Goal: Task Accomplishment & Management: Use online tool/utility

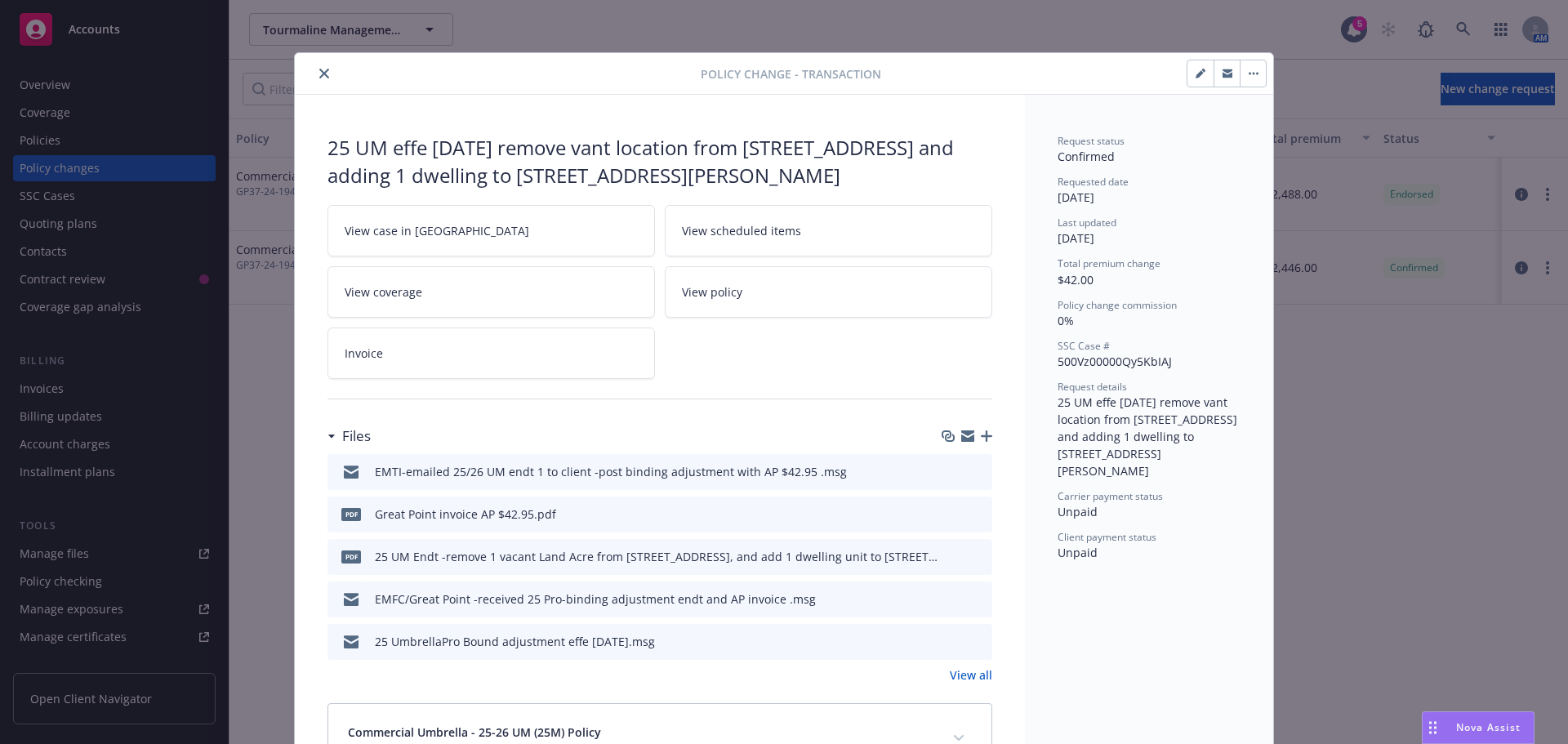
click at [320, 73] on icon "close" at bounding box center [324, 73] width 10 height 10
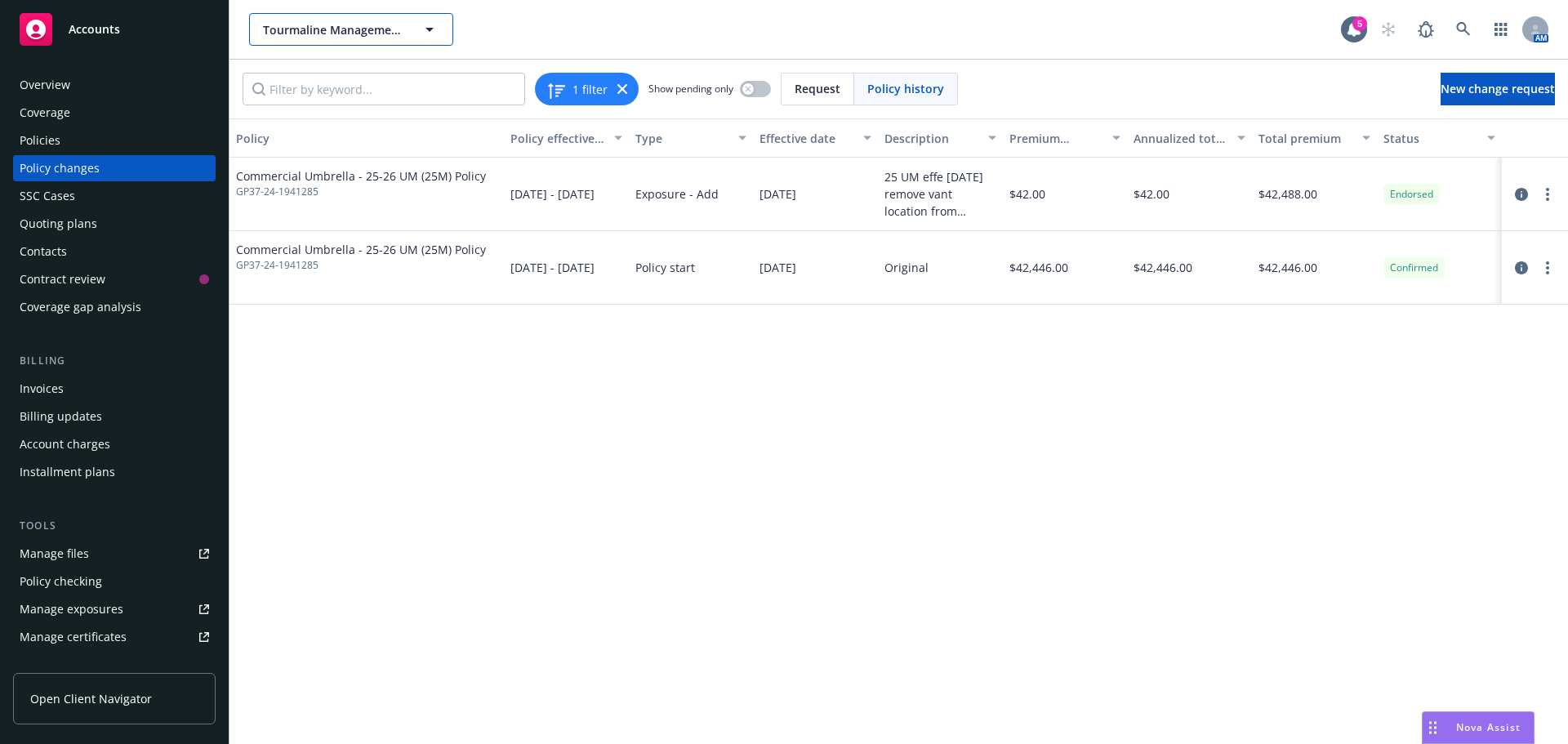
click at [316, 33] on span "Tourmaline Management LLC" at bounding box center [334, 30] width 141 height 18
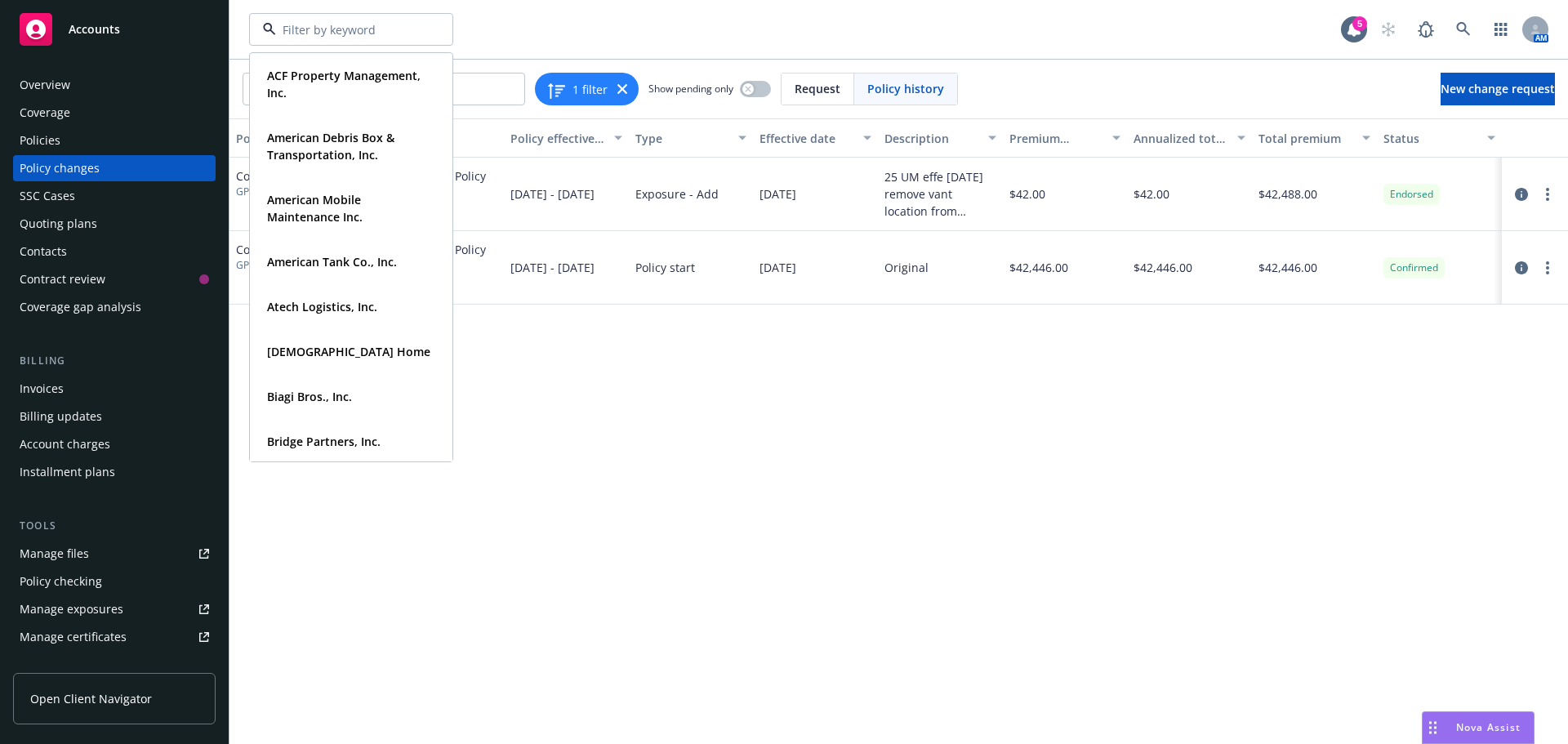
click at [34, 142] on div "Policies" at bounding box center [40, 141] width 41 height 26
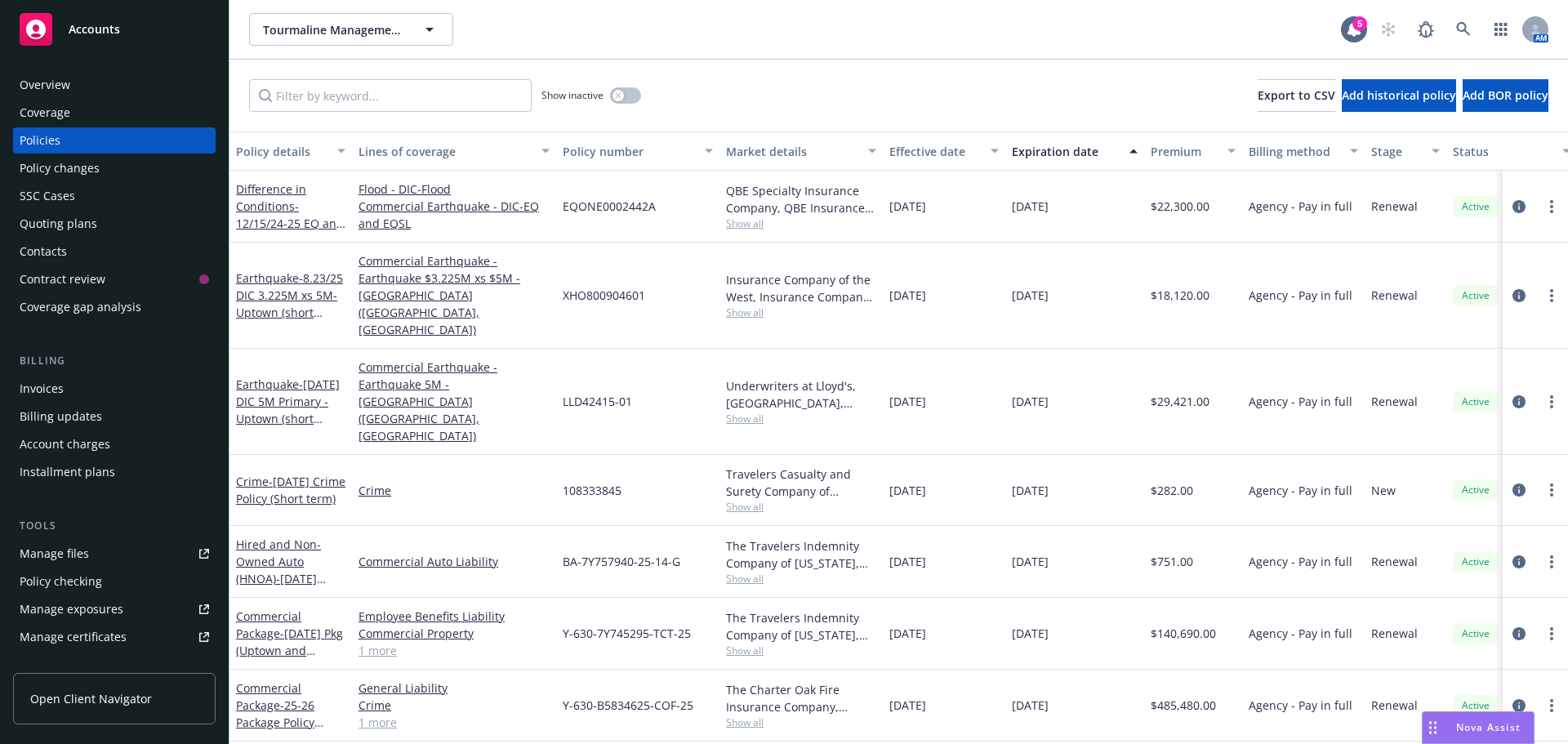
click at [50, 394] on div "Invoices" at bounding box center [42, 388] width 44 height 26
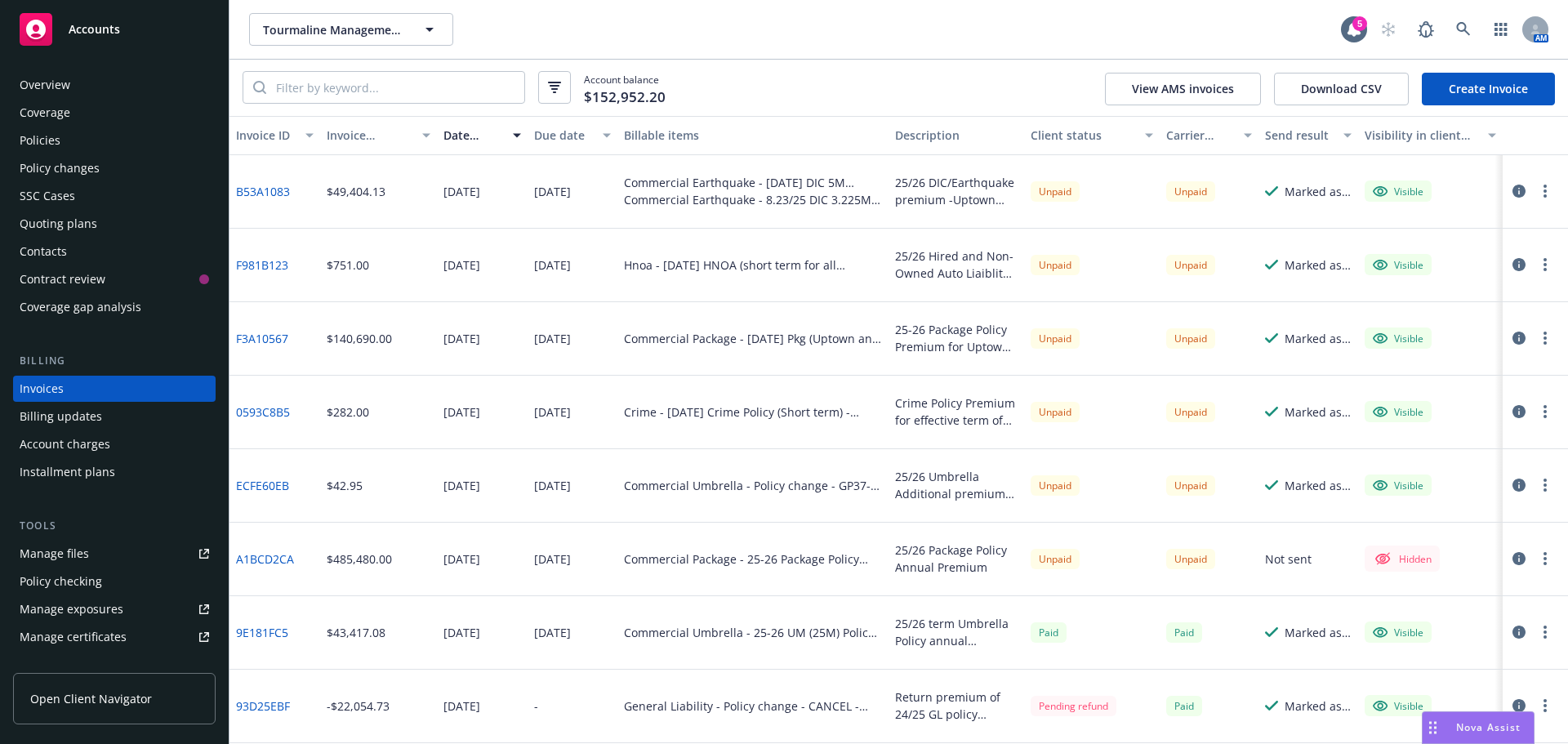
click at [257, 335] on link "F3A10567" at bounding box center [262, 338] width 52 height 18
click at [1512, 265] on icon "button" at bounding box center [1519, 265] width 13 height 13
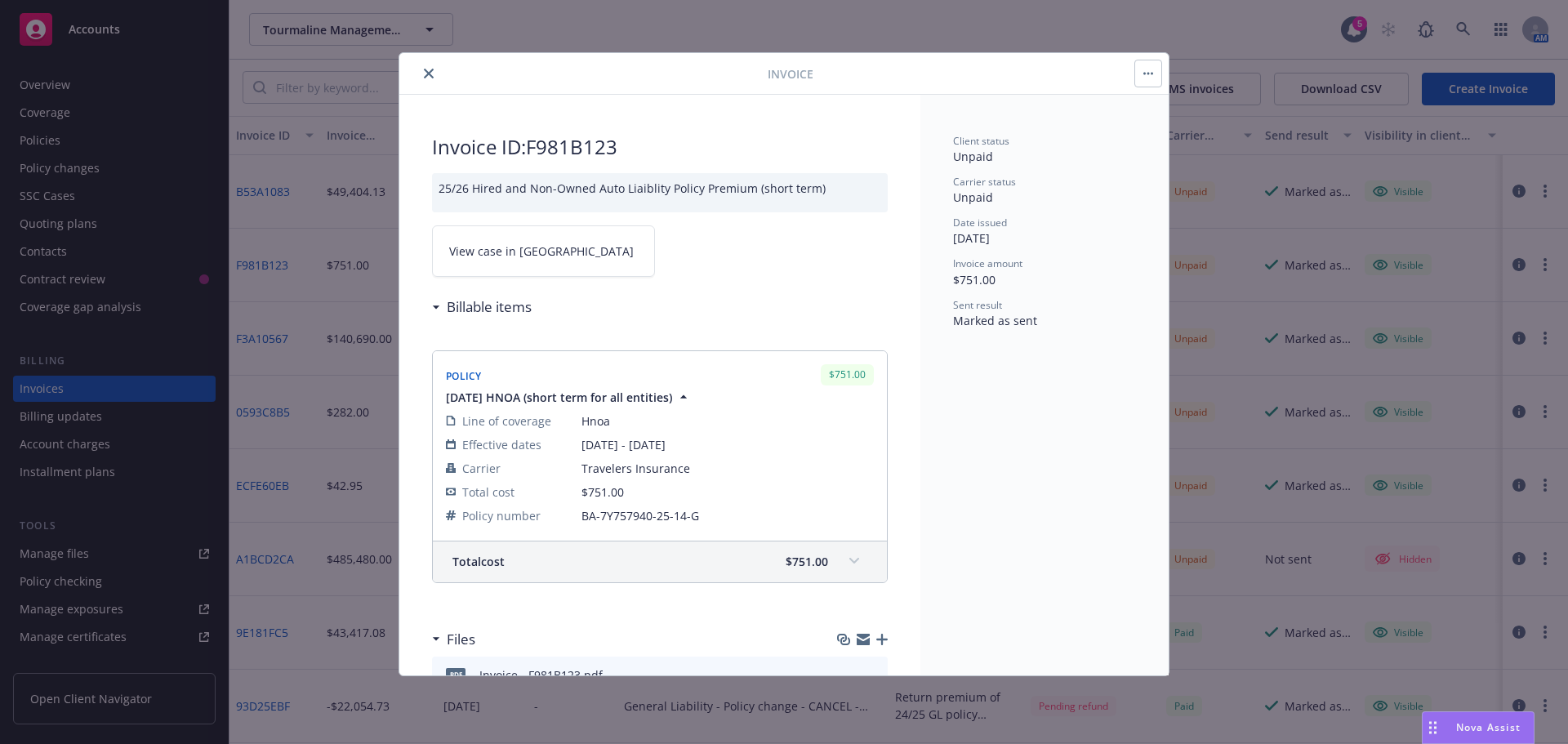
scroll to position [80, 0]
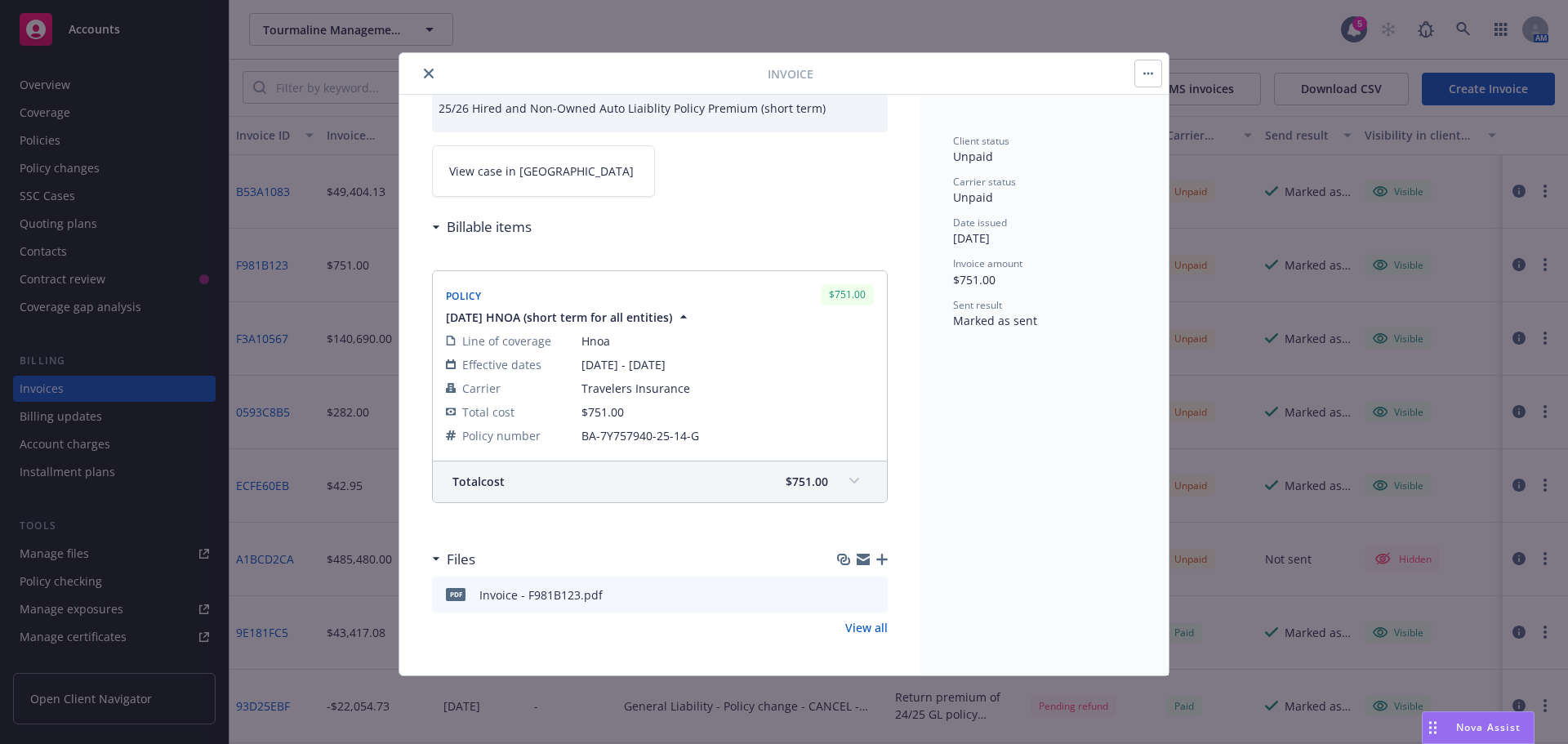
click at [428, 79] on button "close" at bounding box center [428, 73] width 19 height 19
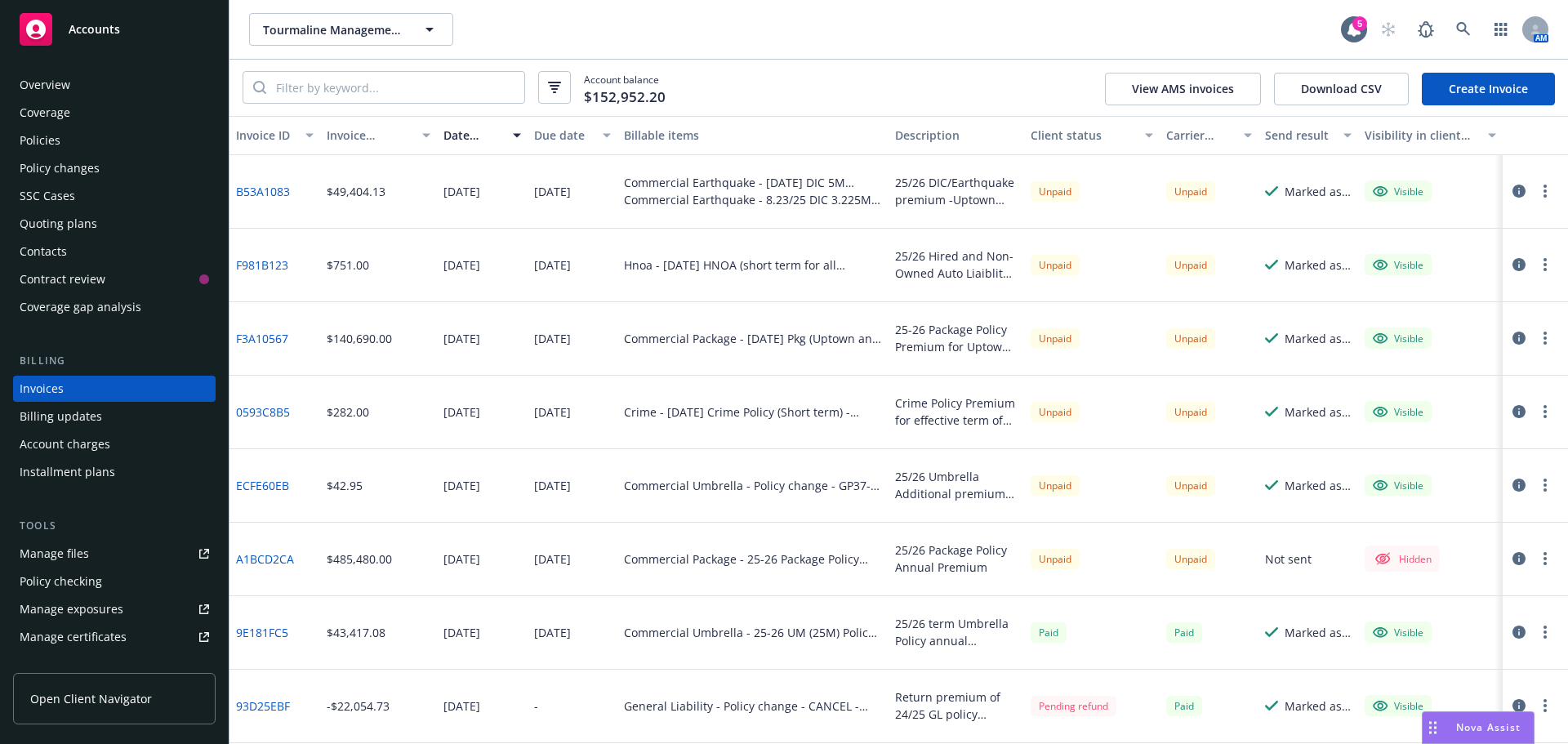
click at [272, 264] on link "F981B123" at bounding box center [262, 265] width 52 height 18
click at [269, 190] on link "B53A1083" at bounding box center [263, 191] width 54 height 18
click at [54, 137] on div "Policies" at bounding box center [40, 141] width 41 height 26
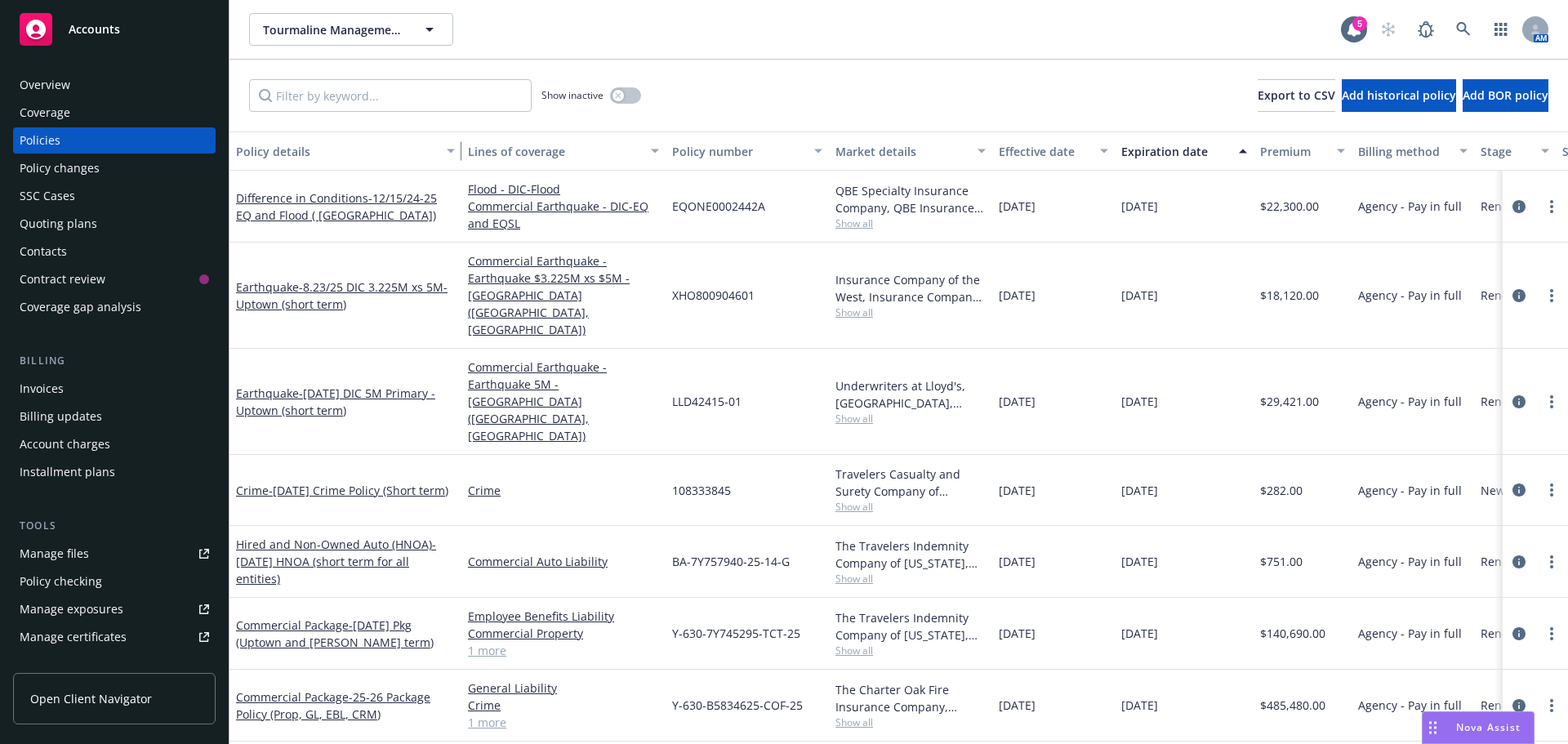
drag, startPoint x: 348, startPoint y: 152, endPoint x: 458, endPoint y: 150, distance: 110.0
click at [458, 150] on div "button" at bounding box center [453, 151] width 8 height 38
click at [370, 90] on input "Filter by keyword..." at bounding box center [390, 95] width 283 height 32
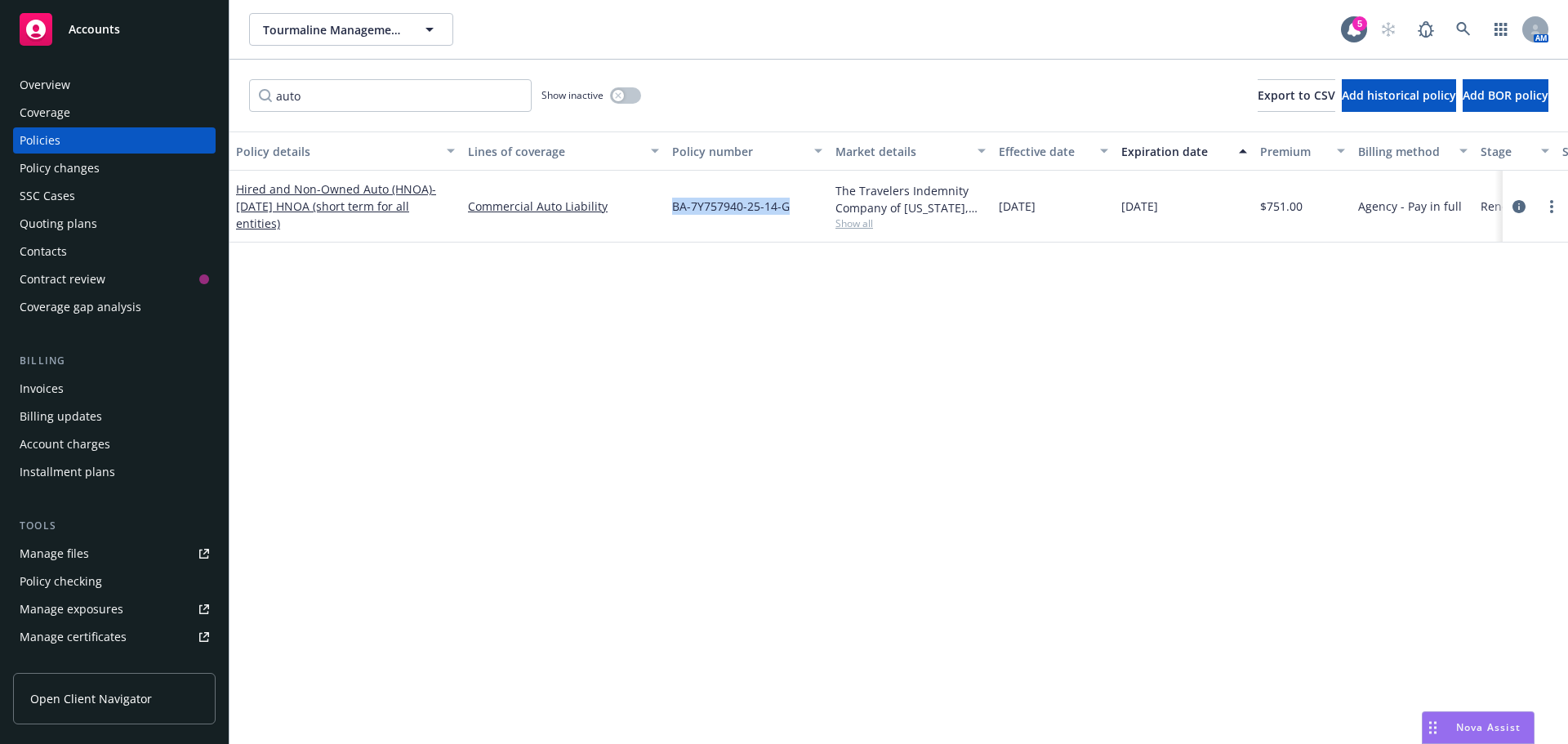
drag, startPoint x: 794, startPoint y: 206, endPoint x: 671, endPoint y: 216, distance: 123.4
click at [671, 216] on div "BA-7Y757940-25-14-G" at bounding box center [747, 207] width 163 height 72
copy span "BA-7Y757940-25-14-G"
click at [1513, 208] on icon "circleInformation" at bounding box center [1519, 207] width 13 height 13
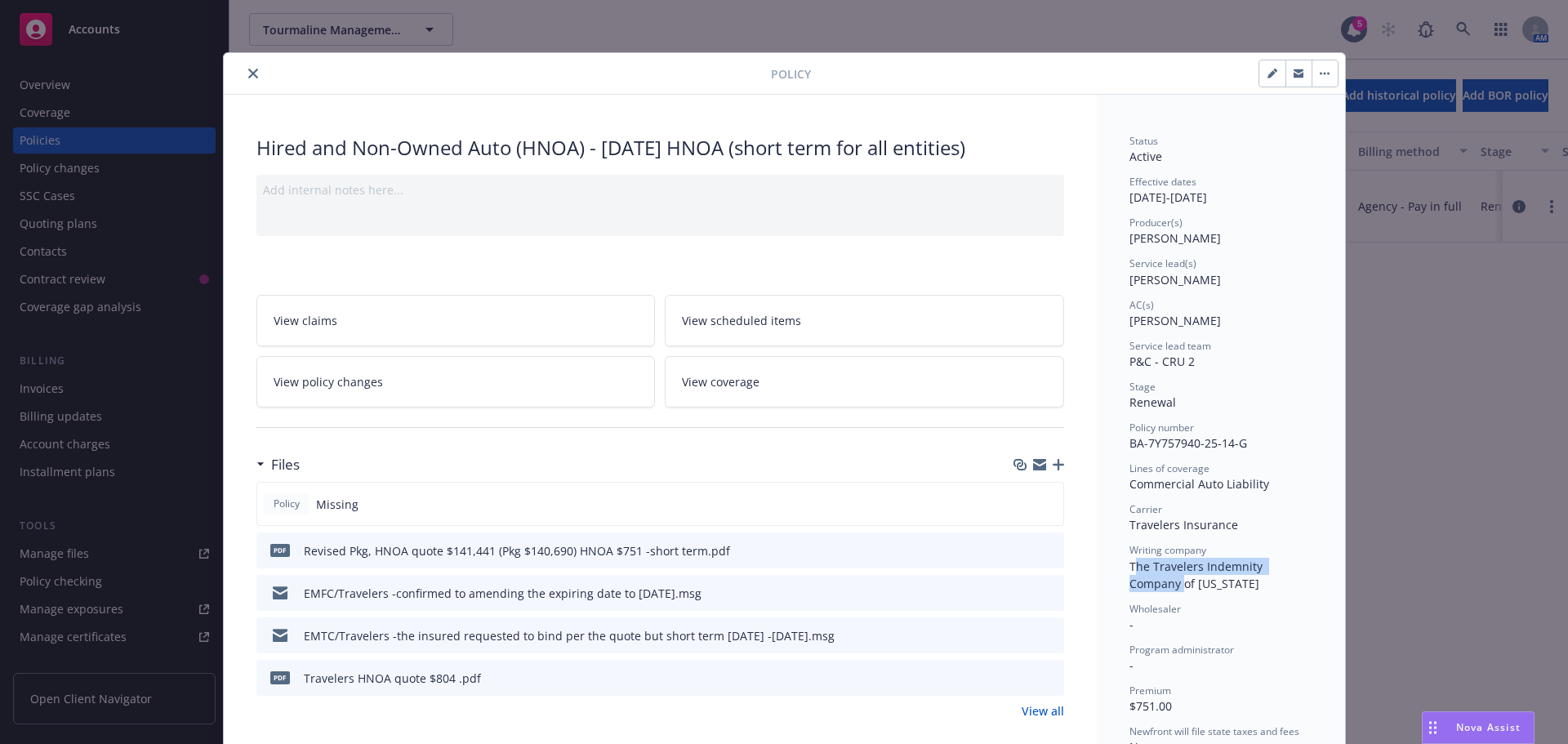
drag, startPoint x: 1126, startPoint y: 567, endPoint x: 1307, endPoint y: 565, distance: 181.0
click at [1266, 565] on span "The Travelers Indemnity Company of Connecticut" at bounding box center [1197, 574] width 136 height 32
click at [1140, 555] on span "Writing company" at bounding box center [1168, 549] width 77 height 14
drag, startPoint x: 1125, startPoint y: 561, endPoint x: 1201, endPoint y: 586, distance: 80.0
click at [1201, 586] on div "Writing company The Travelers Indemnity Company of Connecticut" at bounding box center [1220, 567] width 183 height 48
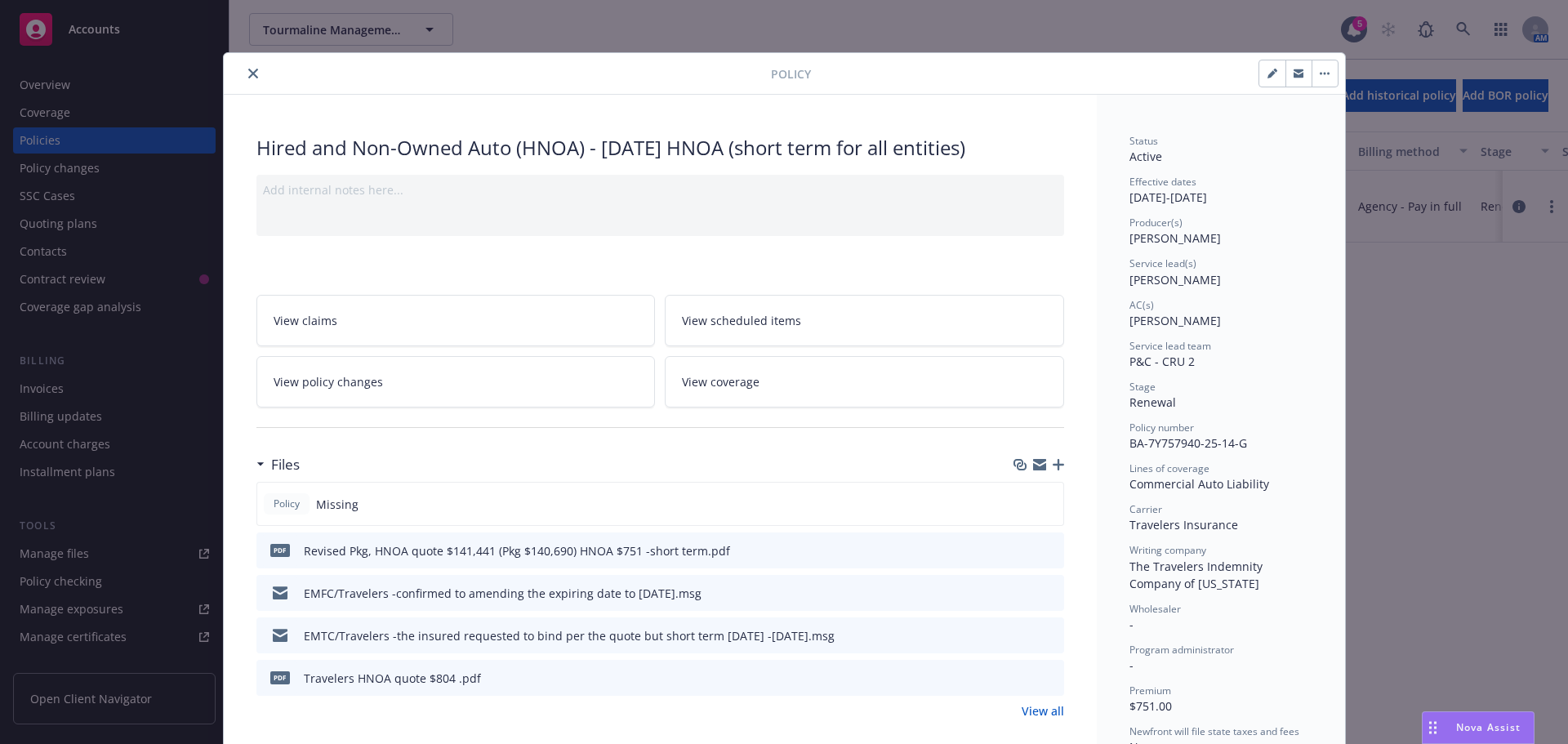
copy span "The Travelers Indemnity Company of Connecticut"
click at [248, 75] on icon "close" at bounding box center [253, 73] width 10 height 10
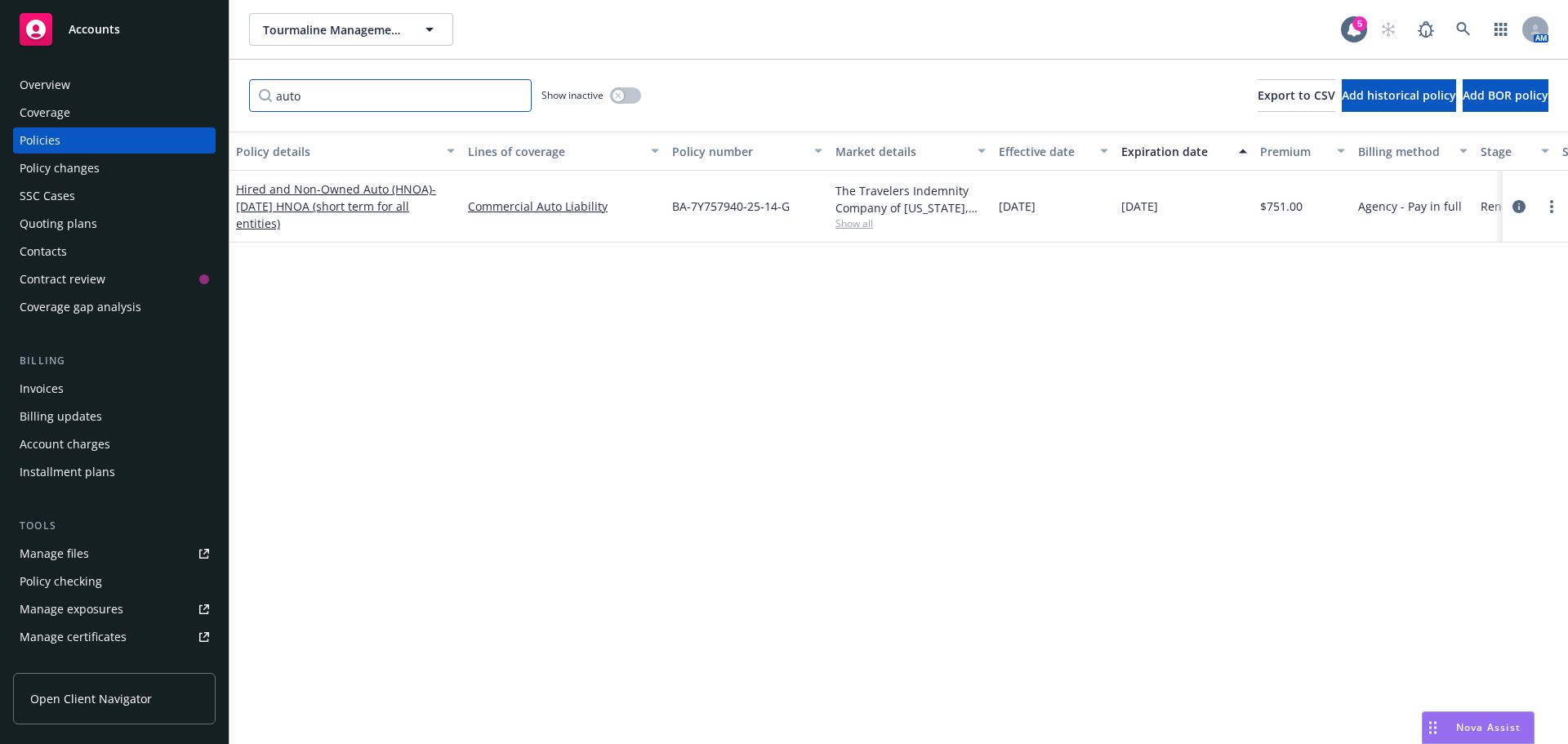
drag, startPoint x: 313, startPoint y: 101, endPoint x: 198, endPoint y: 83, distance: 116.4
click at [198, 83] on div "Accounts Overview Coverage Policies Policy changes SSC Cases Quoting plans Cont…" at bounding box center [784, 372] width 1568 height 744
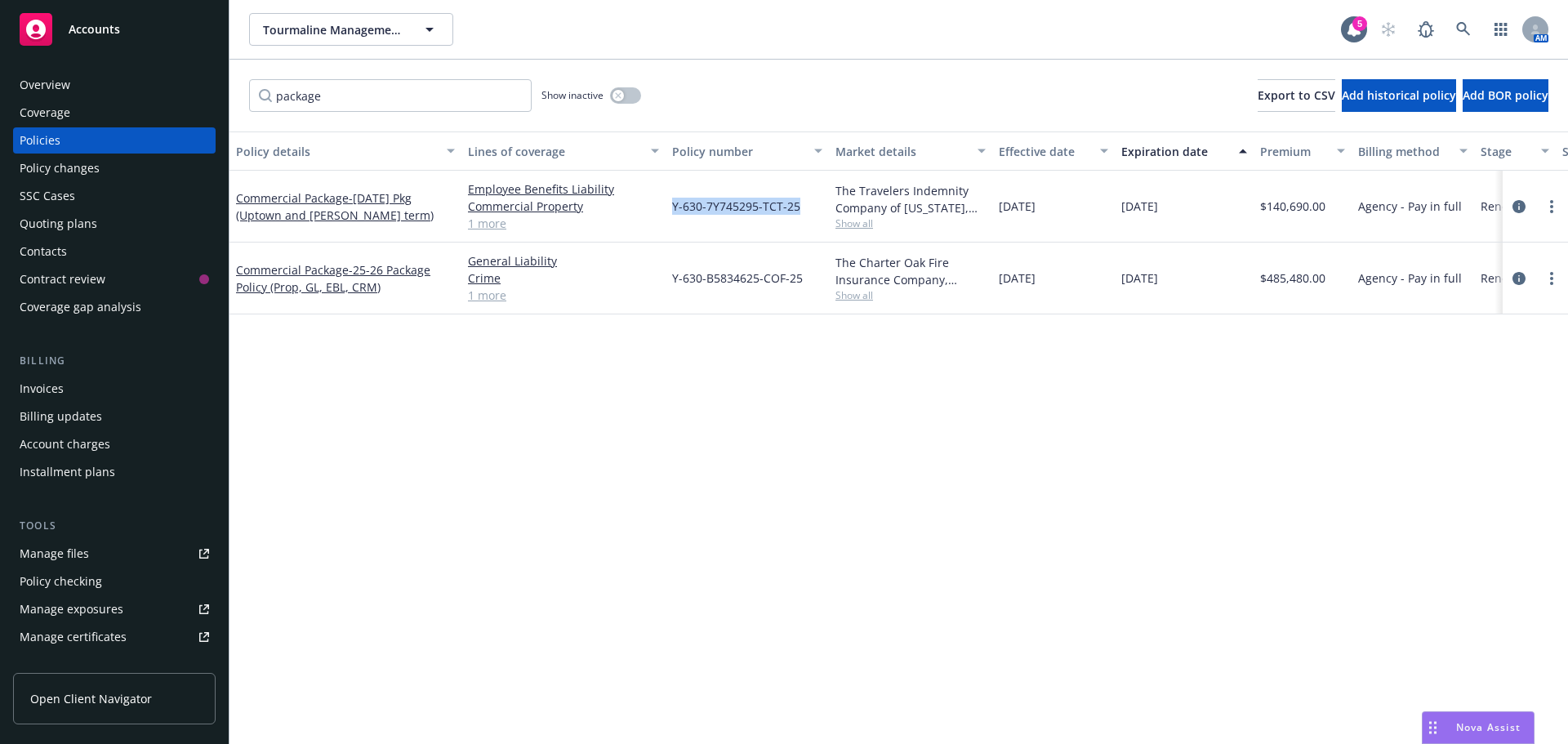
drag, startPoint x: 803, startPoint y: 214, endPoint x: 672, endPoint y: 217, distance: 131.0
click at [672, 217] on div "Y-630-7Y745295-TCT-25" at bounding box center [747, 207] width 163 height 72
copy span "Y-630-7Y745295-TCT-25"
drag, startPoint x: 252, startPoint y: 125, endPoint x: 333, endPoint y: 107, distance: 83.0
click at [300, 120] on div "package Show inactive Export to CSV Add historical policy Add BOR policy" at bounding box center [899, 95] width 1339 height 72
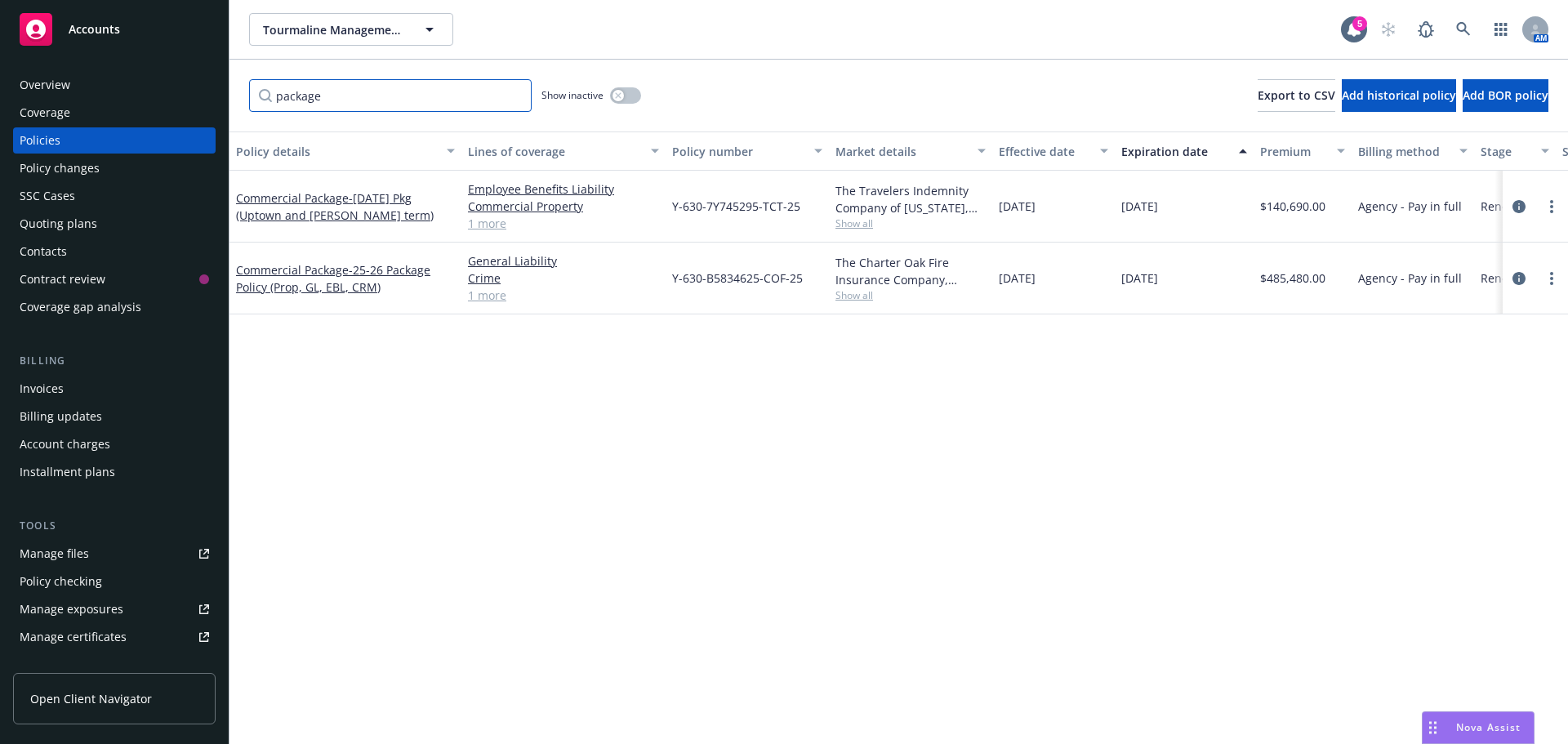
drag, startPoint x: 335, startPoint y: 101, endPoint x: 212, endPoint y: 98, distance: 123.0
click at [212, 98] on div "Accounts Overview Coverage Policies Policy changes SSC Cases Quoting plans Cont…" at bounding box center [784, 372] width 1568 height 744
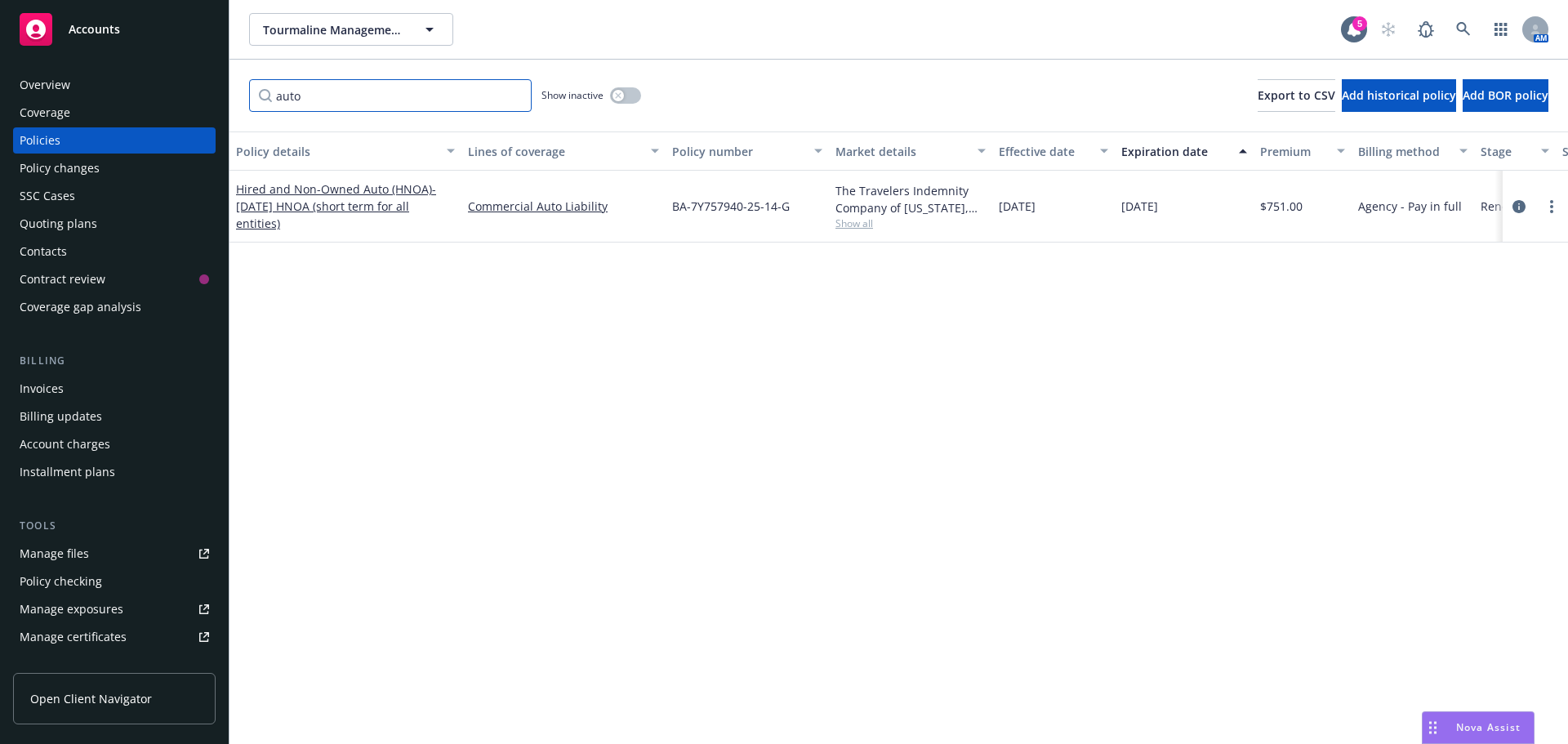
drag, startPoint x: 290, startPoint y: 96, endPoint x: 219, endPoint y: 97, distance: 71.0
click at [219, 97] on div "Accounts Overview Coverage Policies Policy changes SSC Cases Quoting plans Cont…" at bounding box center [784, 372] width 1568 height 744
drag, startPoint x: 315, startPoint y: 95, endPoint x: 201, endPoint y: 95, distance: 114.0
click at [203, 95] on div "Accounts Overview Coverage Policies Policy changes SSC Cases Quoting plans Cont…" at bounding box center [784, 372] width 1568 height 744
drag, startPoint x: 341, startPoint y: 93, endPoint x: 223, endPoint y: 100, distance: 118.2
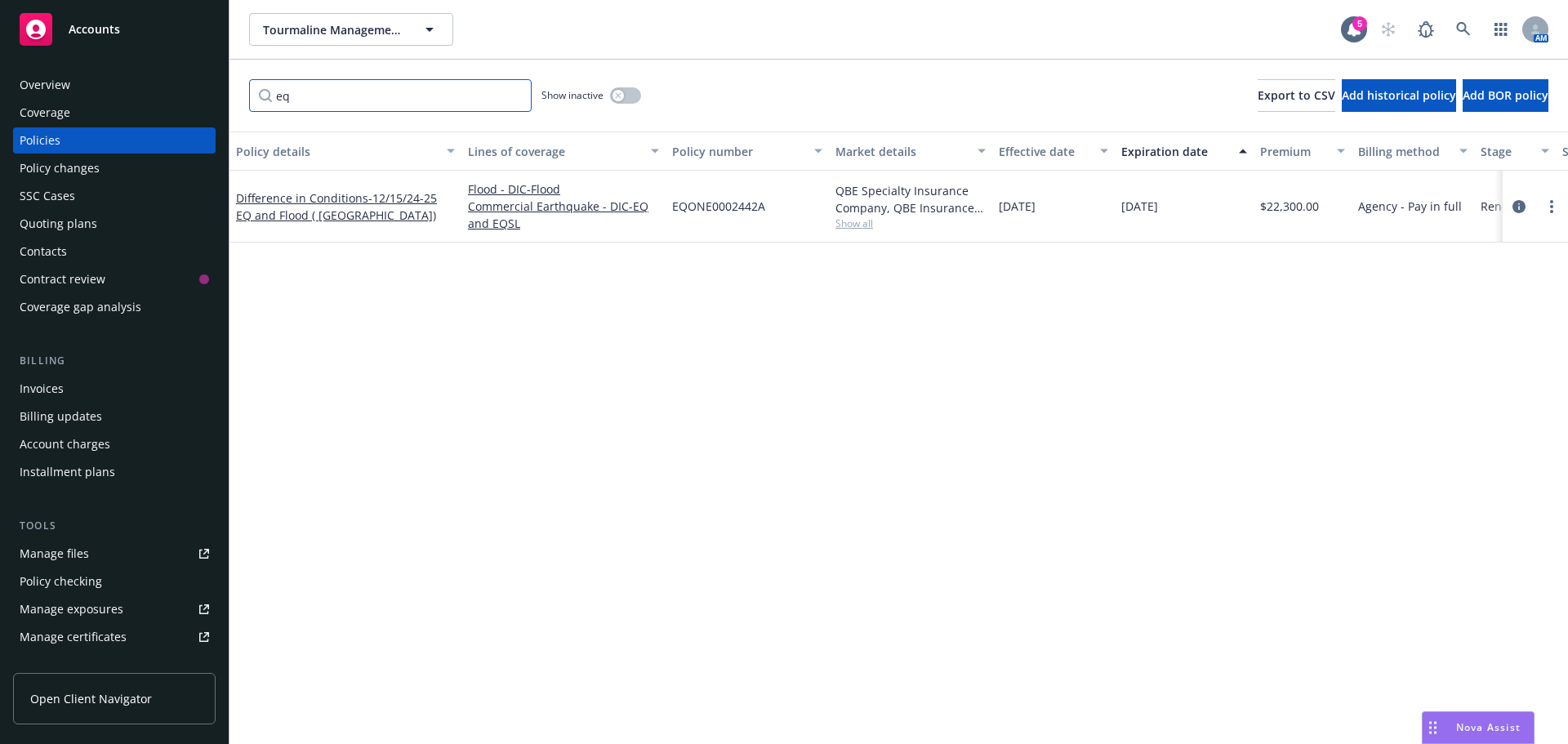
click at [223, 100] on div "Accounts Overview Coverage Policies Policy changes SSC Cases Quoting plans Cont…" at bounding box center [784, 372] width 1568 height 744
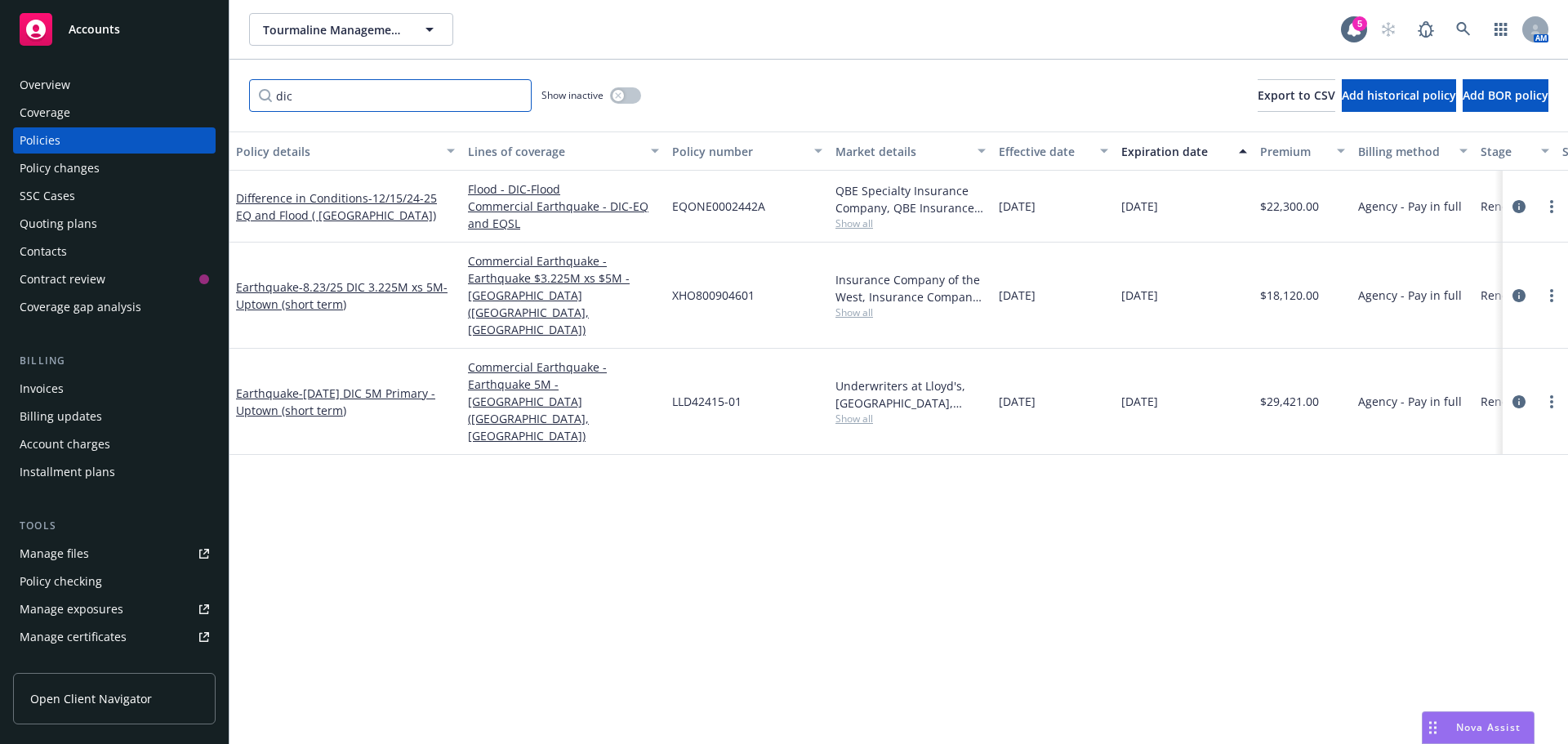
type input "dic"
click at [1028, 403] on div "08/23/2025" at bounding box center [1054, 401] width 122 height 107
click at [1517, 396] on icon "circleInformation" at bounding box center [1519, 402] width 13 height 13
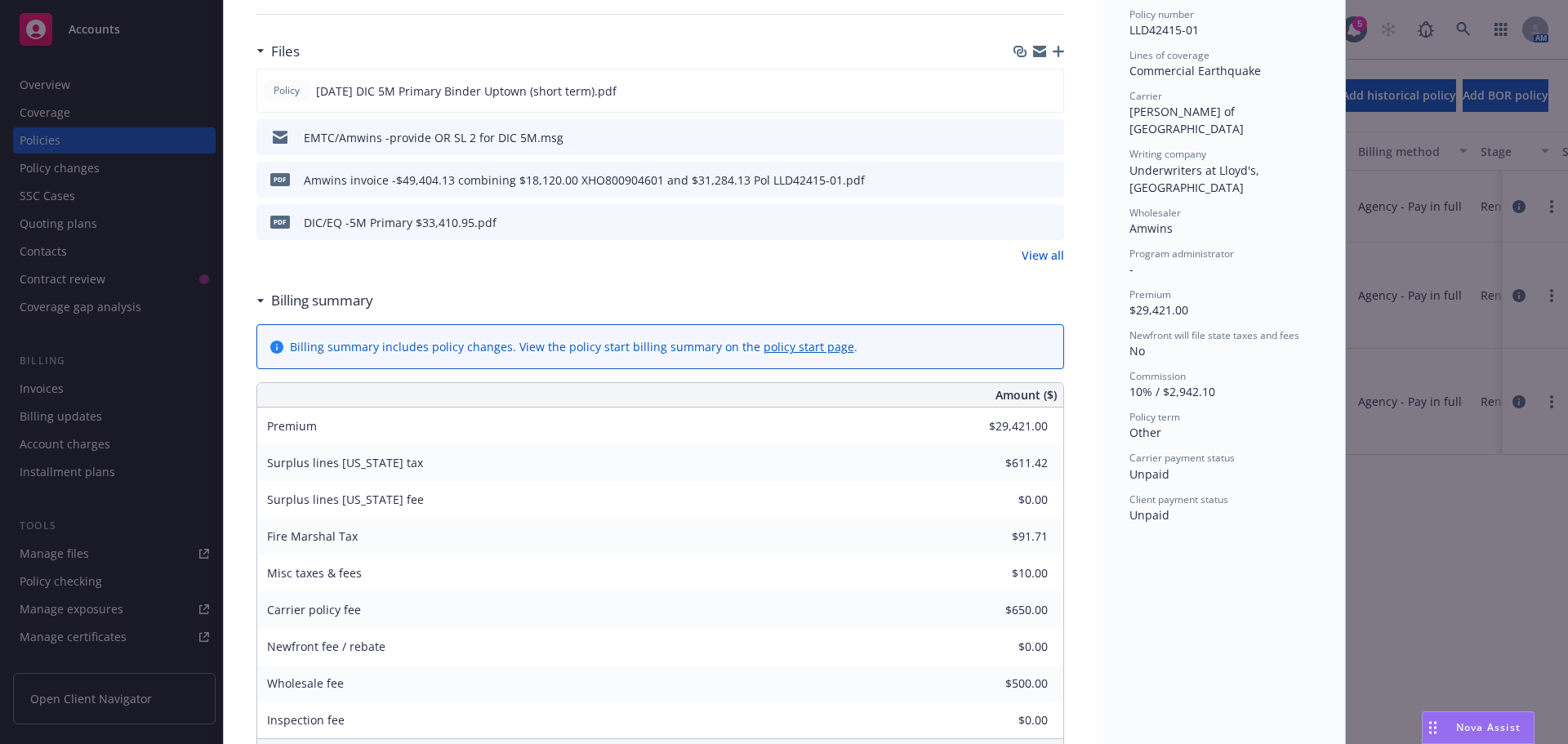
scroll to position [409, 0]
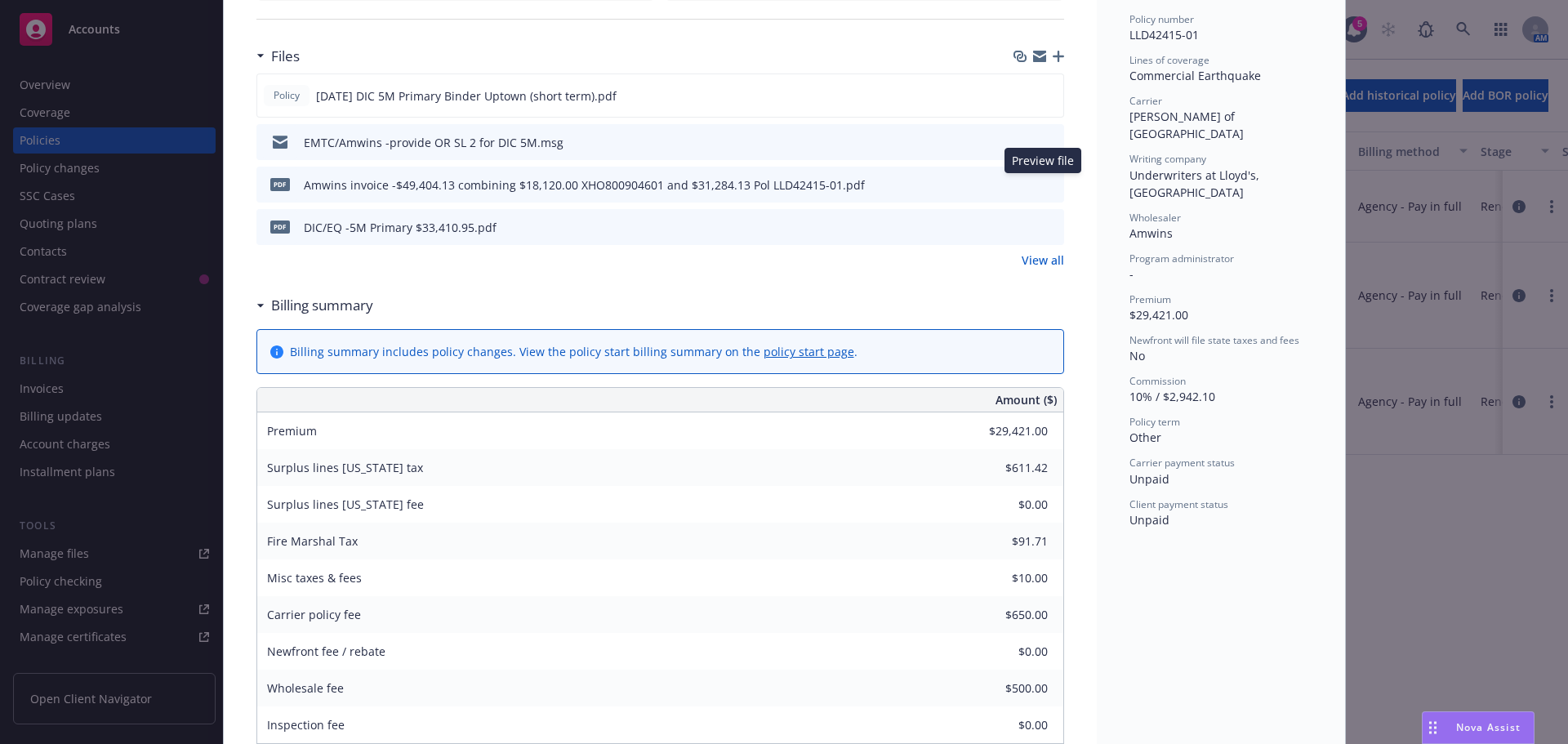
click at [1044, 188] on icon "preview file" at bounding box center [1049, 183] width 15 height 11
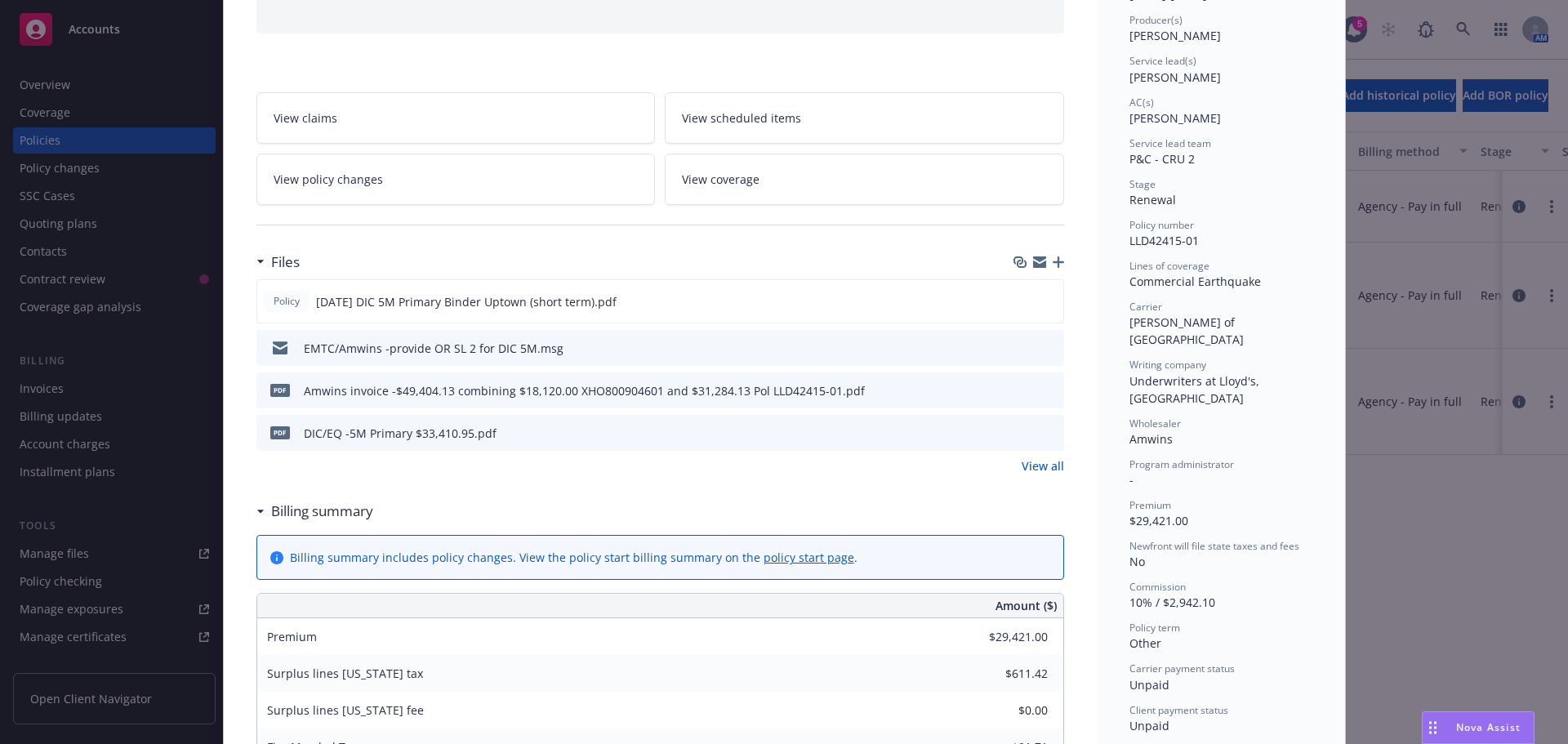
scroll to position [163, 0]
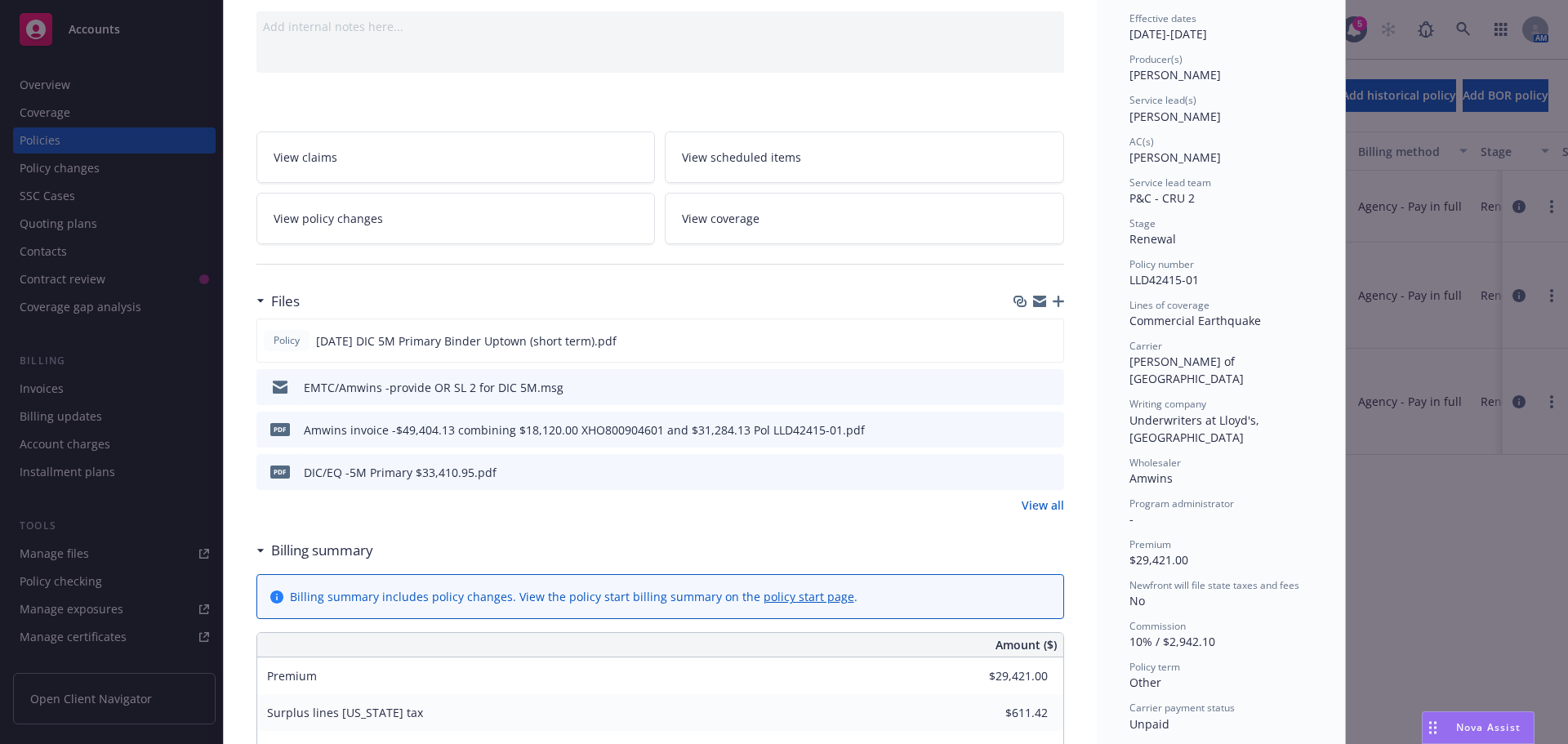
click at [1042, 475] on icon "preview file" at bounding box center [1049, 471] width 15 height 11
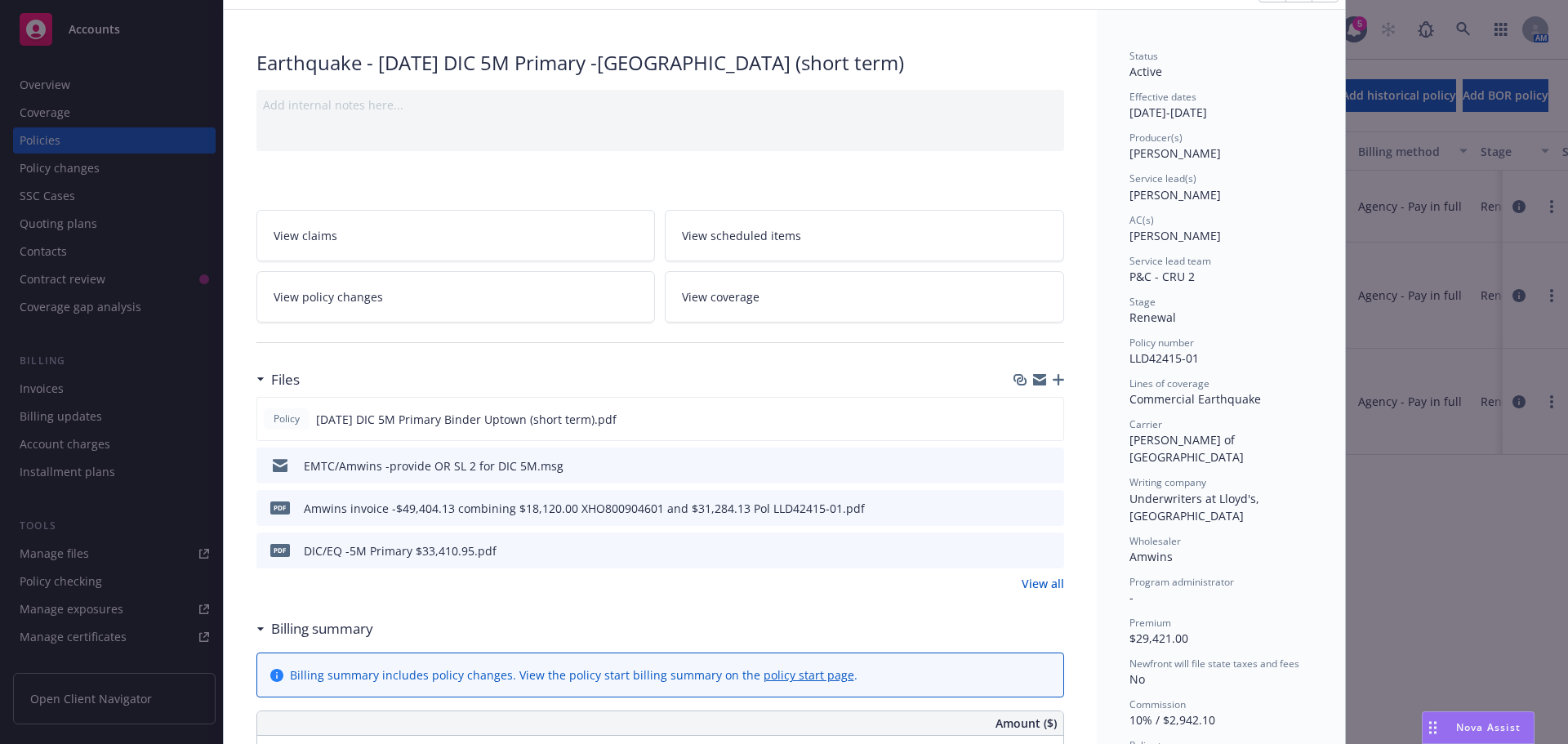
scroll to position [0, 0]
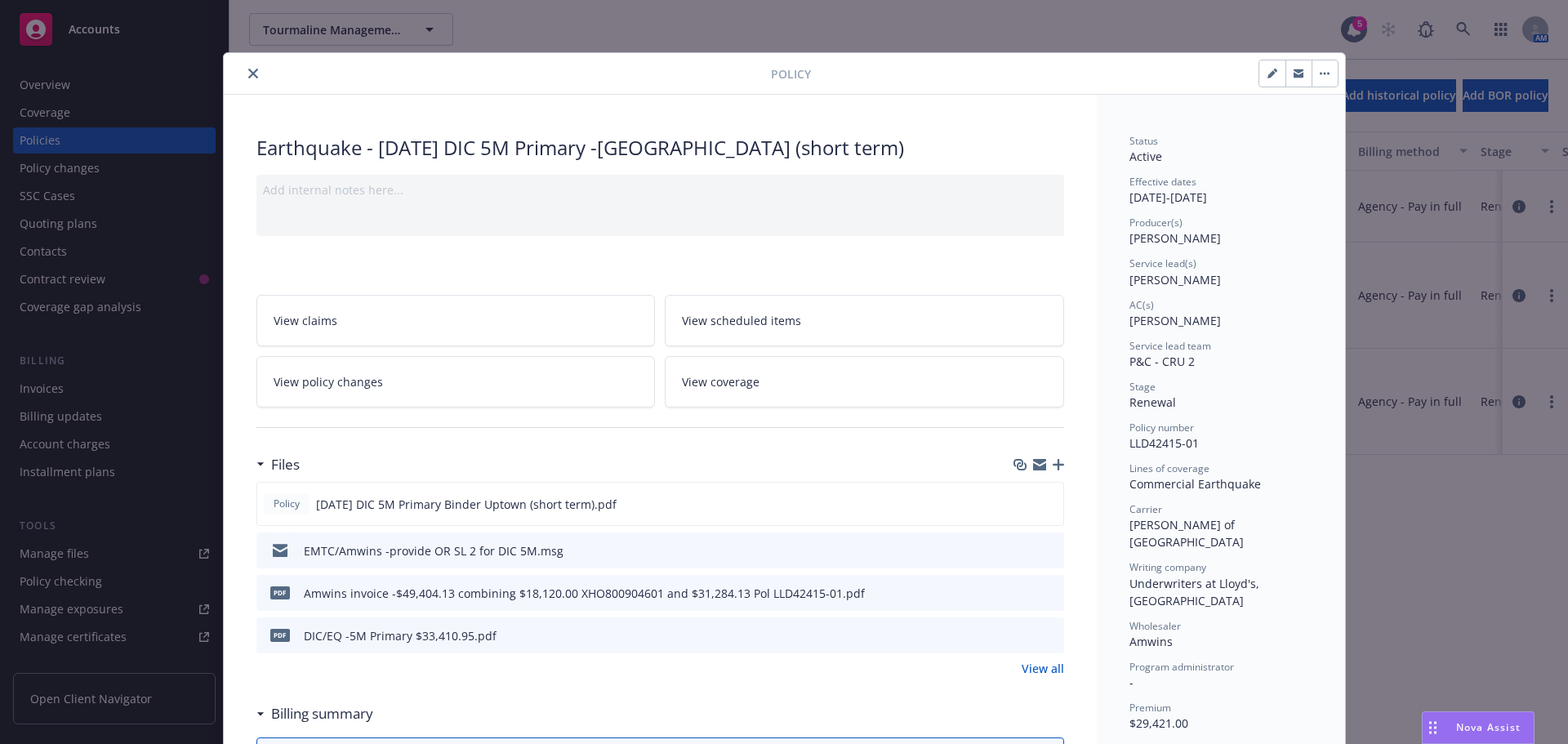
click at [250, 75] on icon "close" at bounding box center [253, 73] width 10 height 10
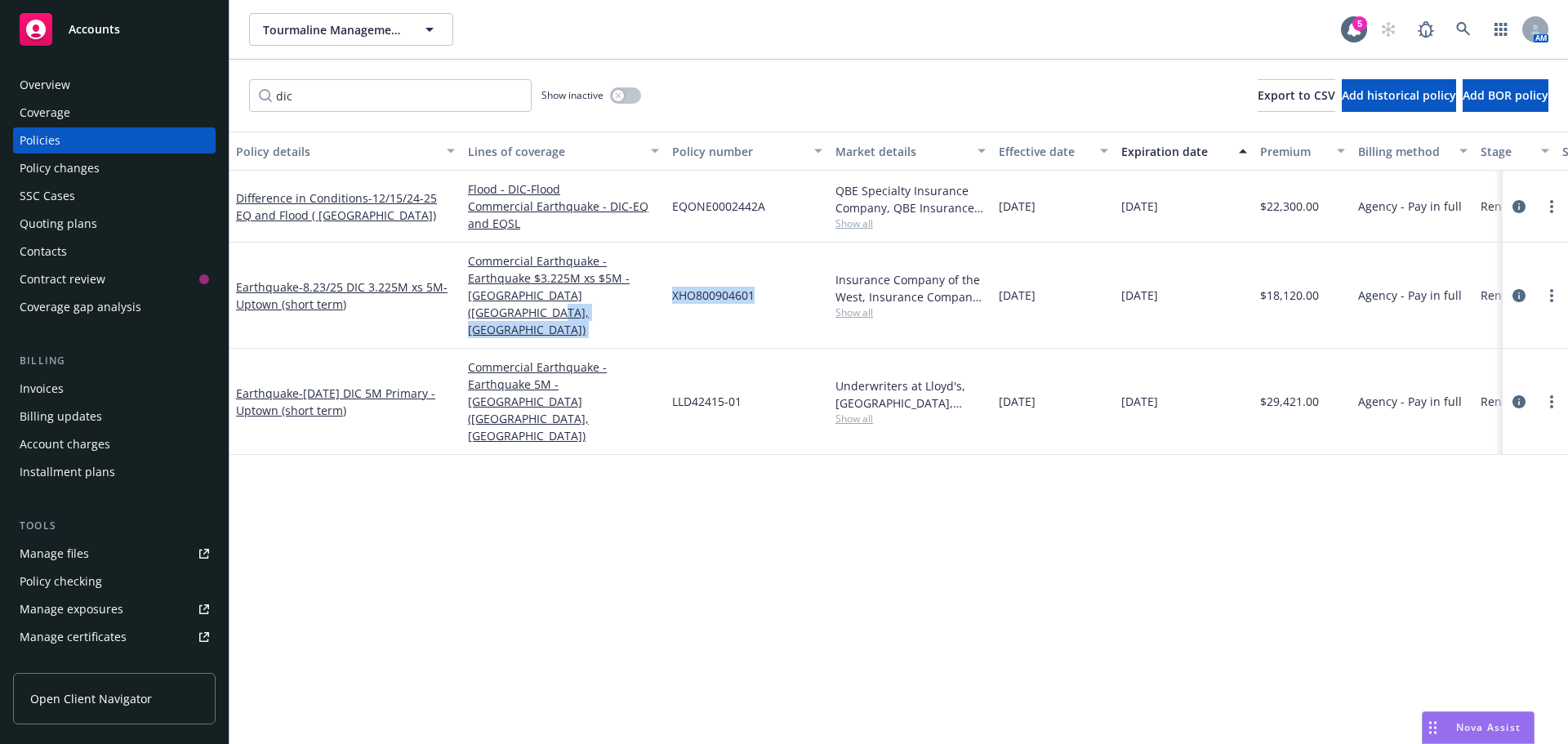
drag, startPoint x: 750, startPoint y: 295, endPoint x: 664, endPoint y: 296, distance: 86.0
click at [664, 296] on div "Earthquake - 8.23/25 DIC 3.225M xs 5M- Uptown (short term) Commercial Earthquak…" at bounding box center [1072, 296] width 1686 height 107
copy div "OR) XHO800904601"
click at [700, 315] on div "XHO800904601" at bounding box center [747, 296] width 163 height 107
drag, startPoint x: 761, startPoint y: 285, endPoint x: 674, endPoint y: 284, distance: 87.0
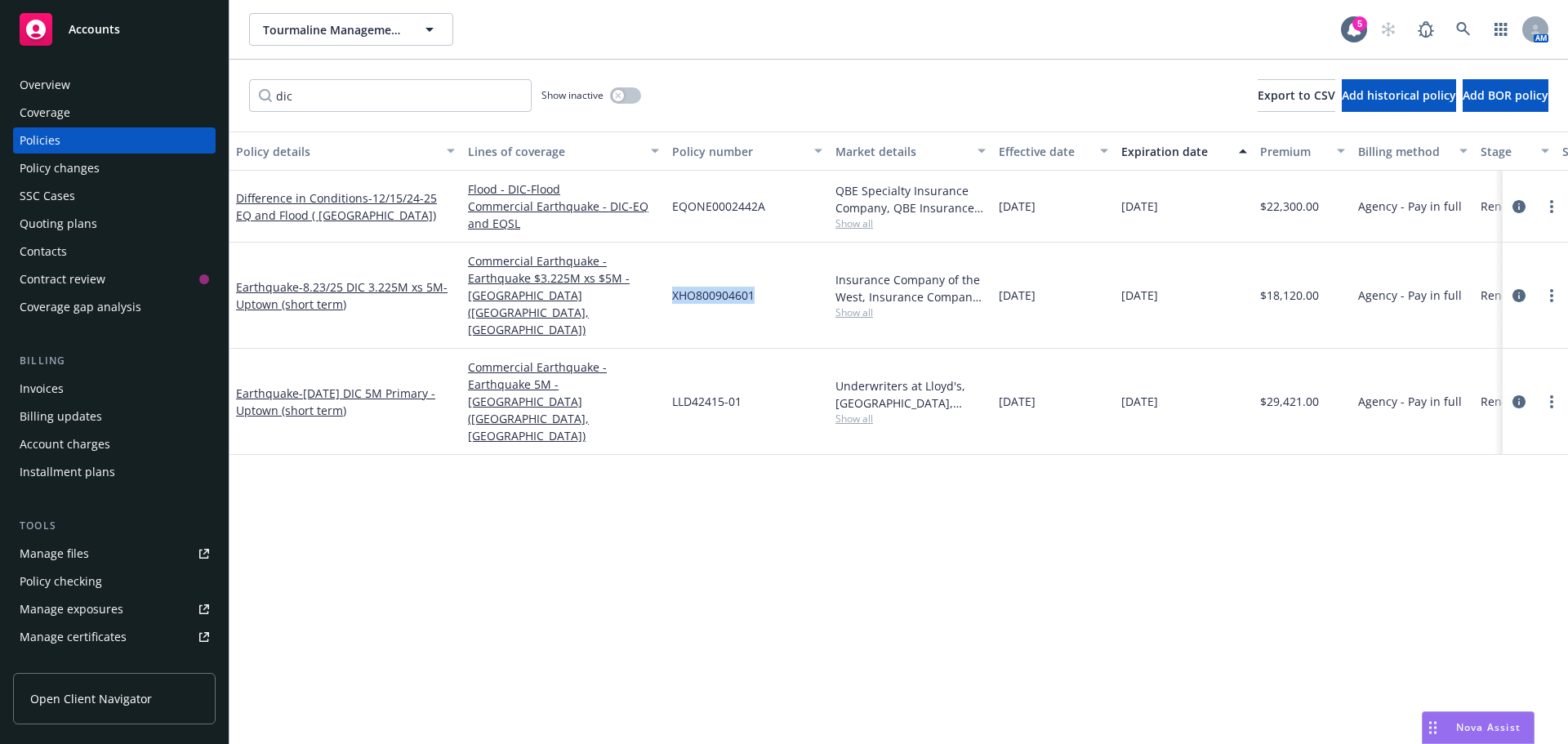
click at [674, 284] on div "XHO800904601" at bounding box center [747, 296] width 163 height 107
copy span "XHO800904601"
click at [1512, 396] on icon "circleInformation" at bounding box center [1519, 402] width 13 height 13
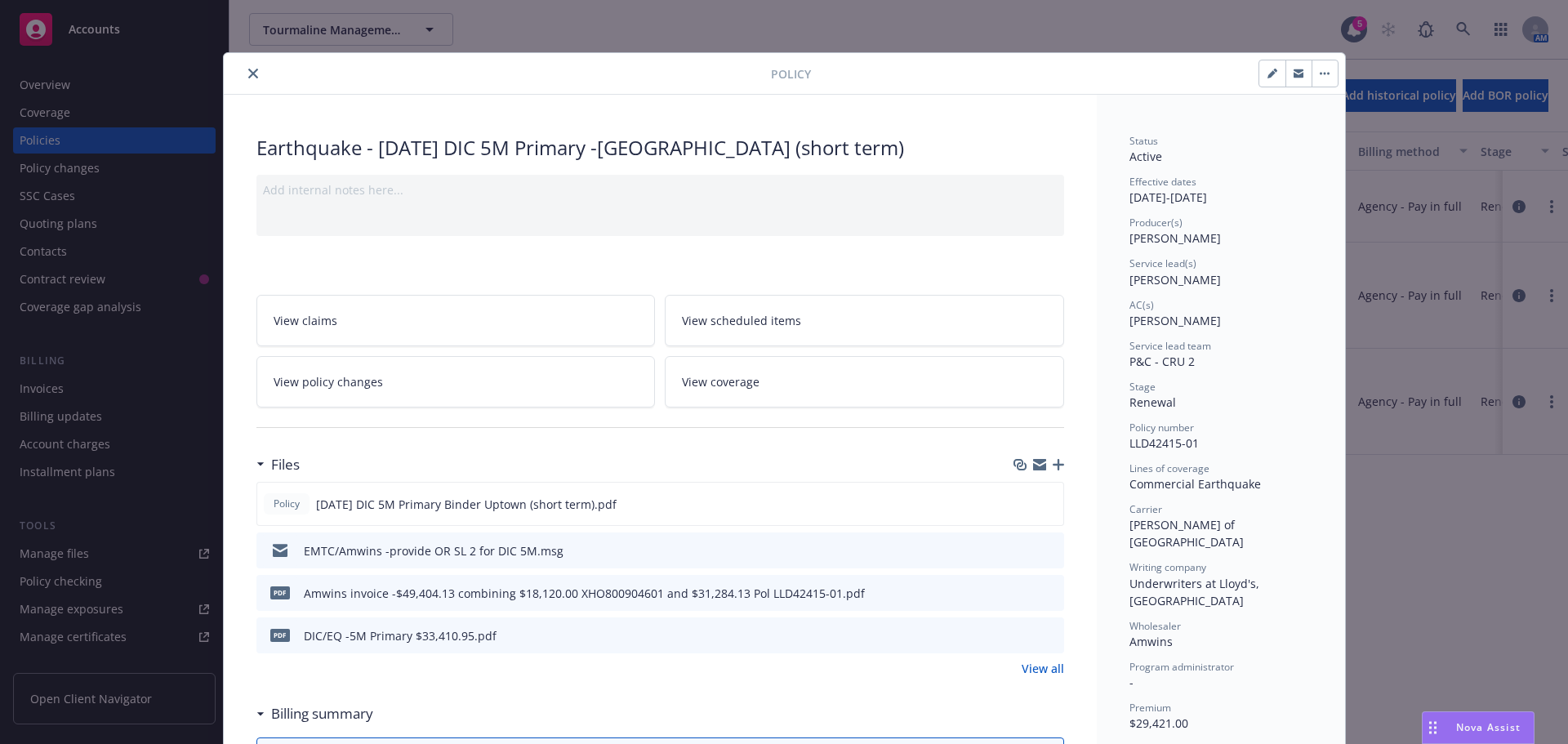
click at [244, 73] on button "close" at bounding box center [253, 73] width 19 height 19
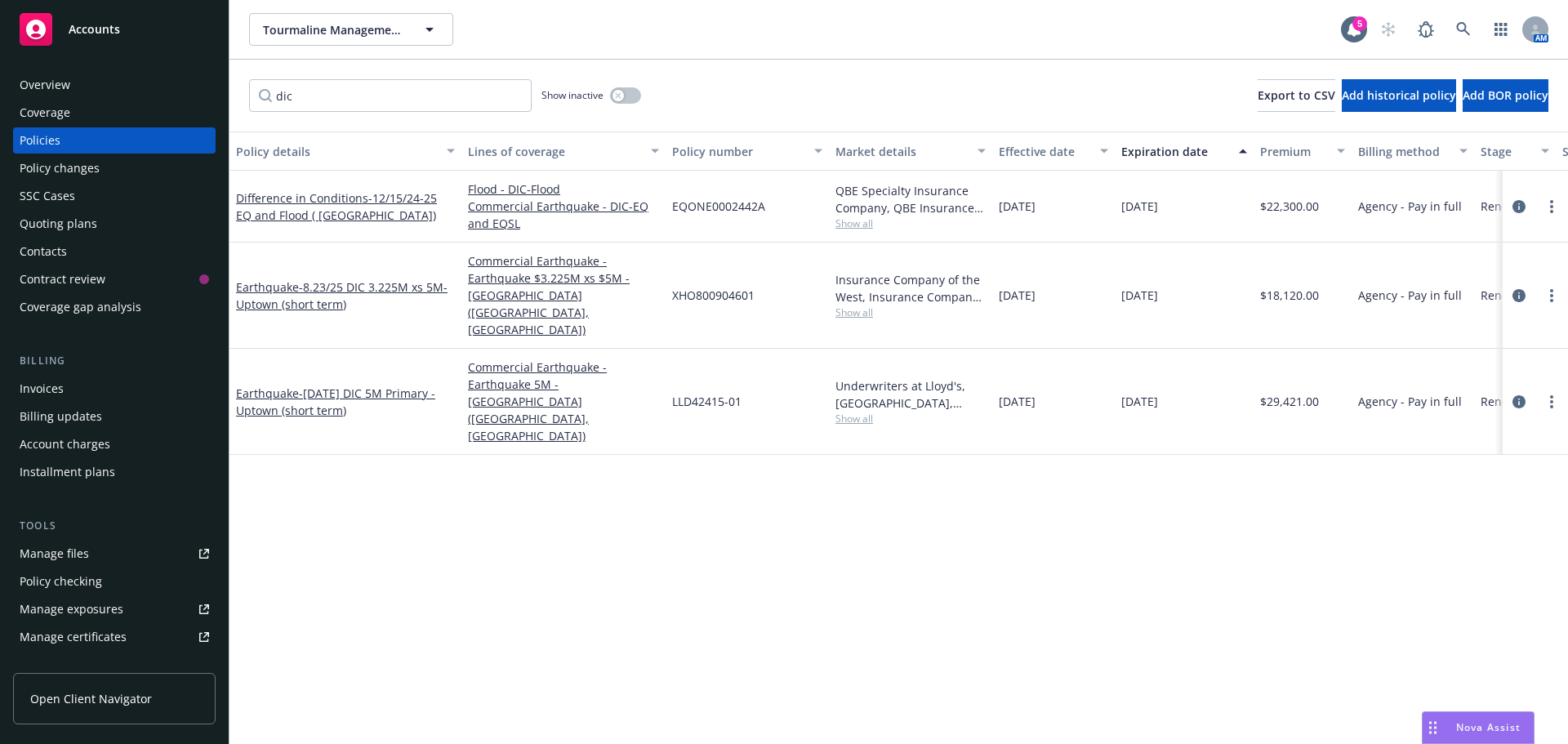
click at [38, 389] on div "Invoices" at bounding box center [42, 388] width 44 height 26
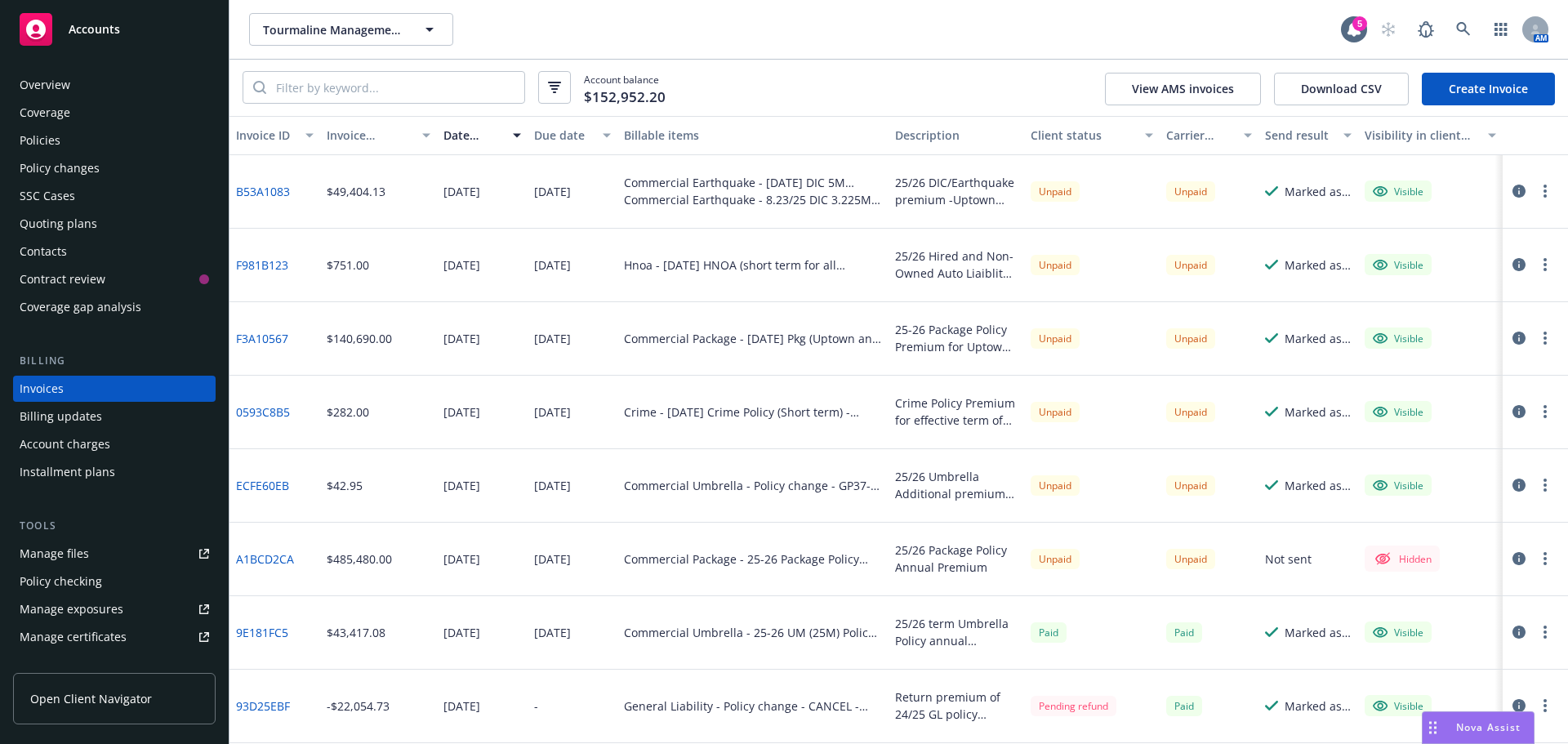
click at [50, 170] on div "Policy changes" at bounding box center [59, 168] width 80 height 26
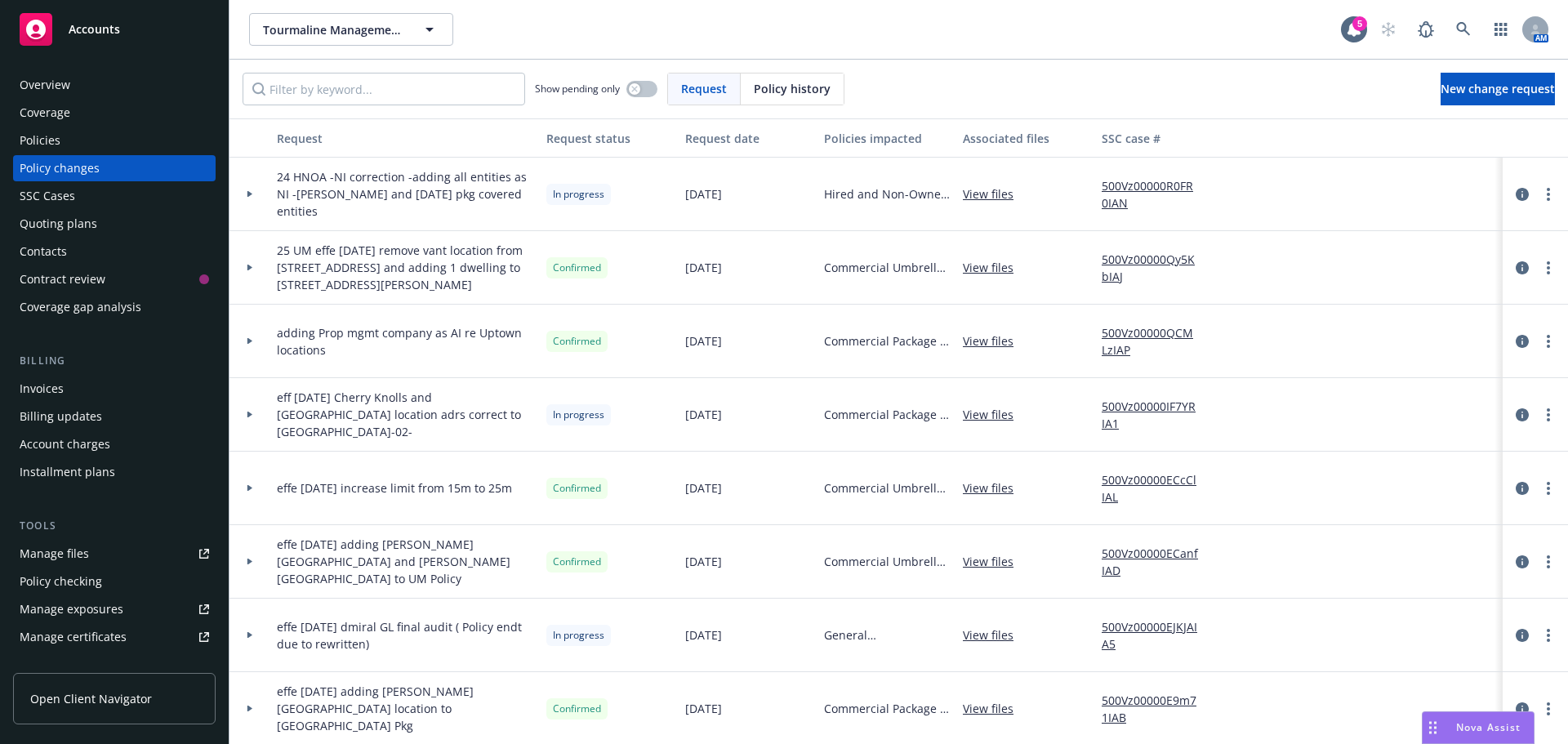
click at [47, 145] on div "Policies" at bounding box center [40, 141] width 41 height 26
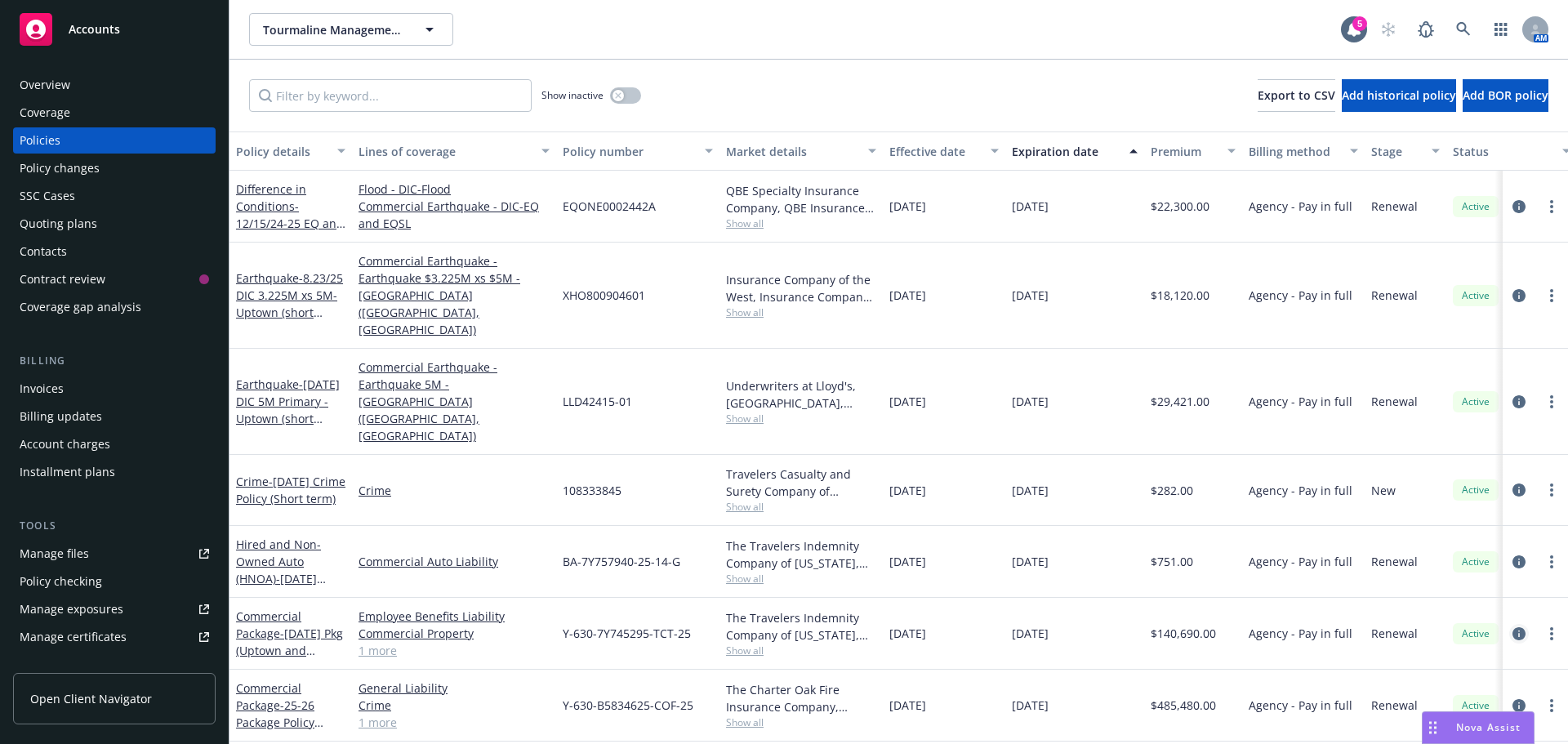
click at [1512, 627] on icon "circleInformation" at bounding box center [1519, 634] width 13 height 13
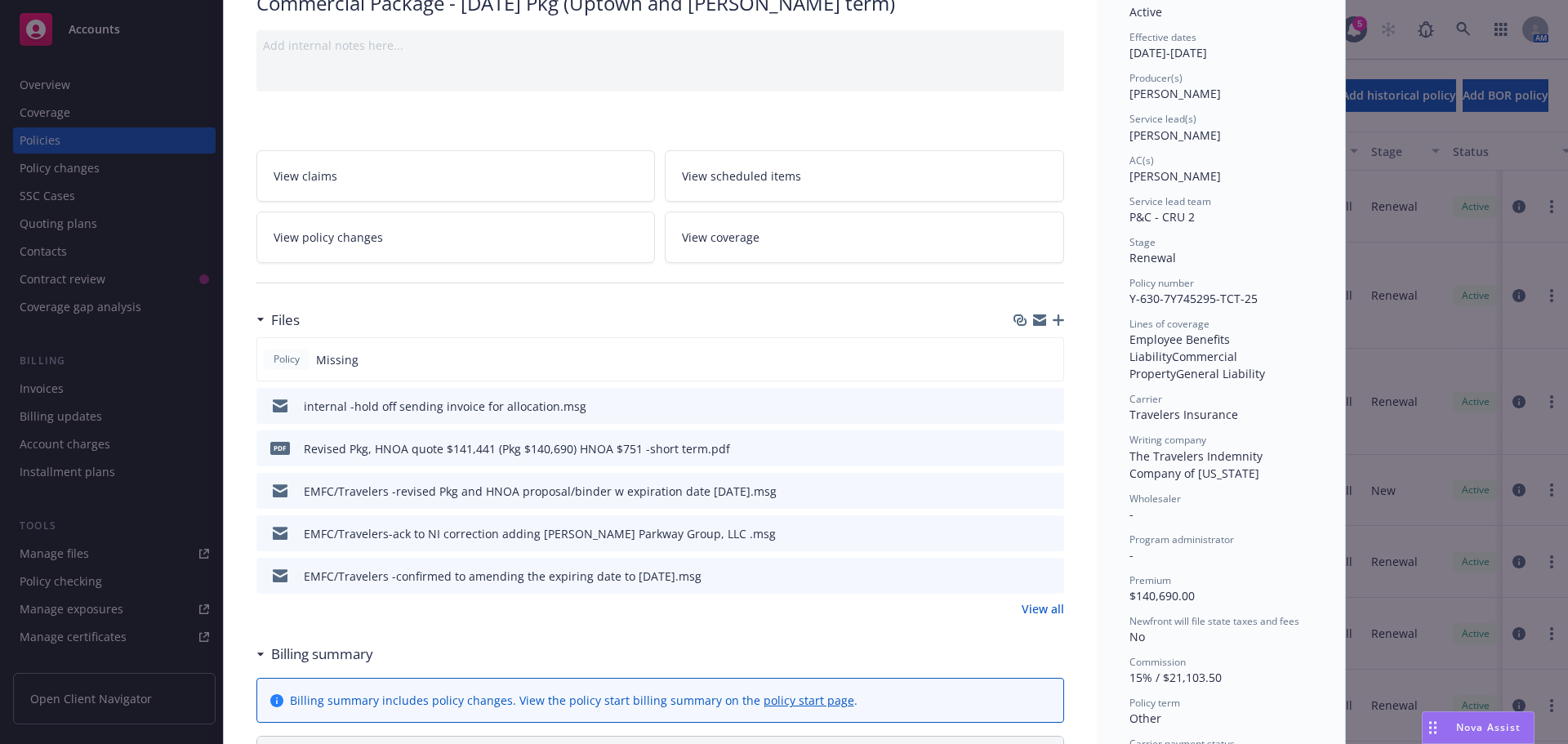
scroll to position [163, 0]
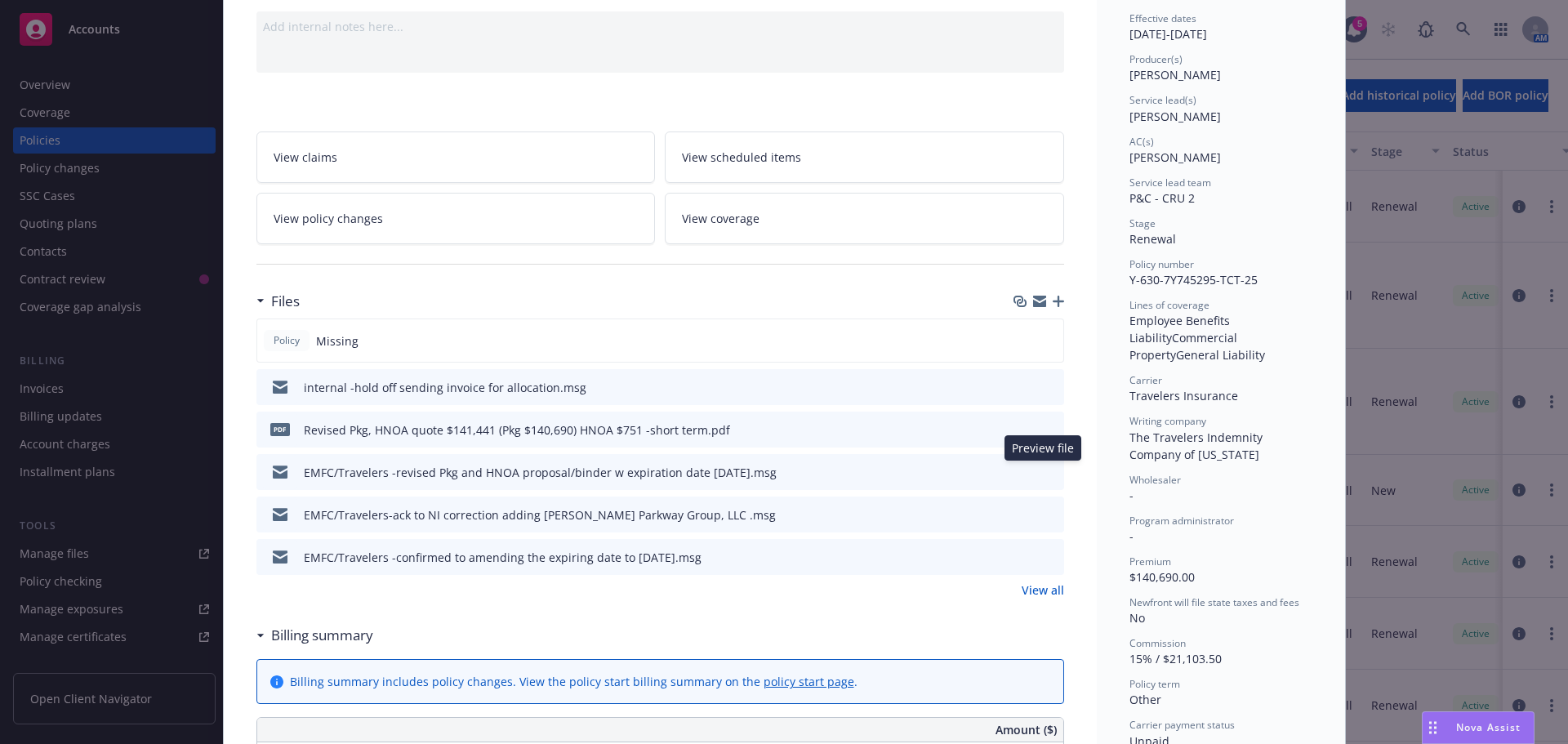
click at [1043, 474] on icon "preview file" at bounding box center [1049, 471] width 15 height 11
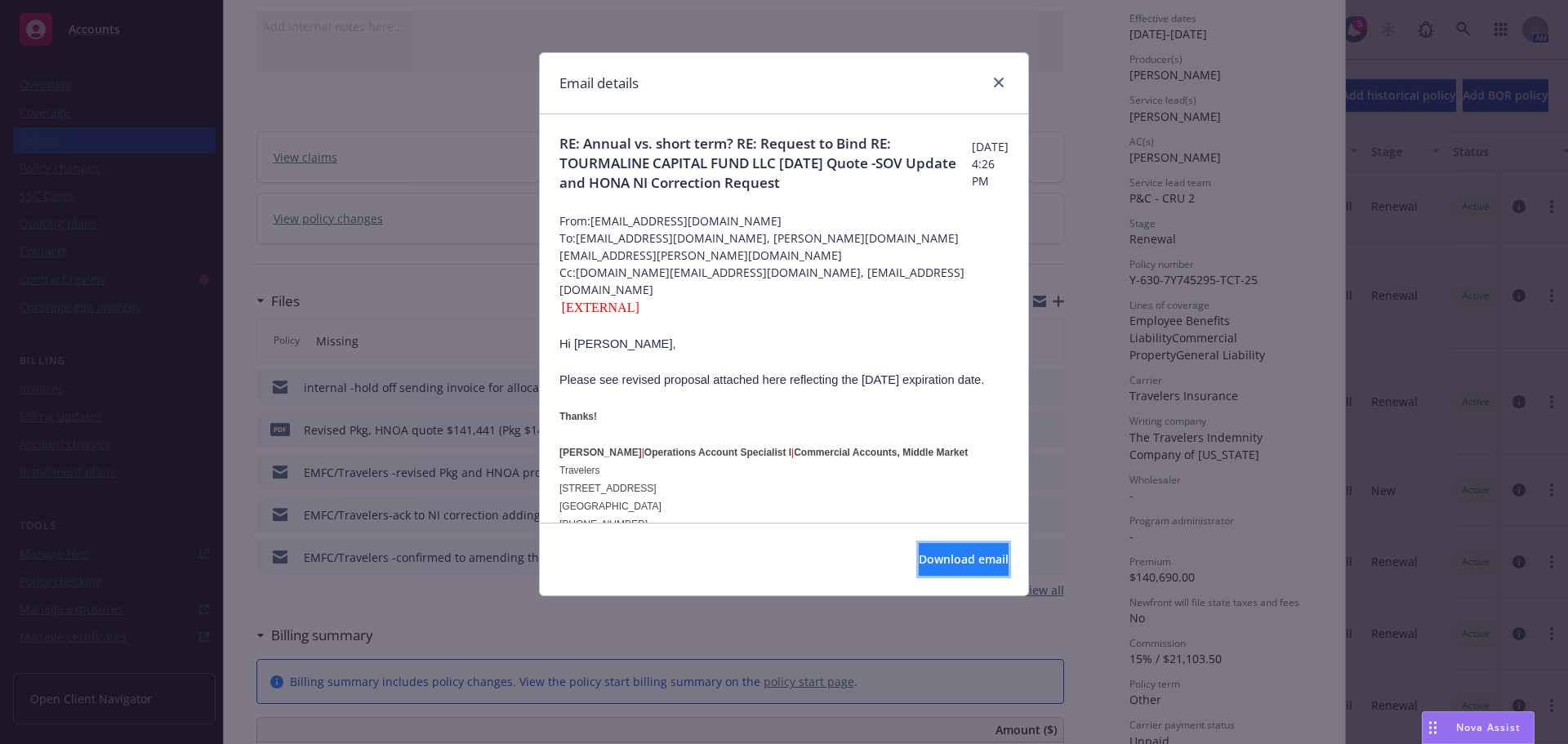
click at [919, 555] on span "Download email" at bounding box center [964, 559] width 90 height 16
click at [403, 459] on div "Email details RE: Annual vs. short term? RE: Request to Bind RE: TOURMALINE CAP…" at bounding box center [784, 372] width 1568 height 744
click at [993, 86] on link "close" at bounding box center [998, 82] width 19 height 19
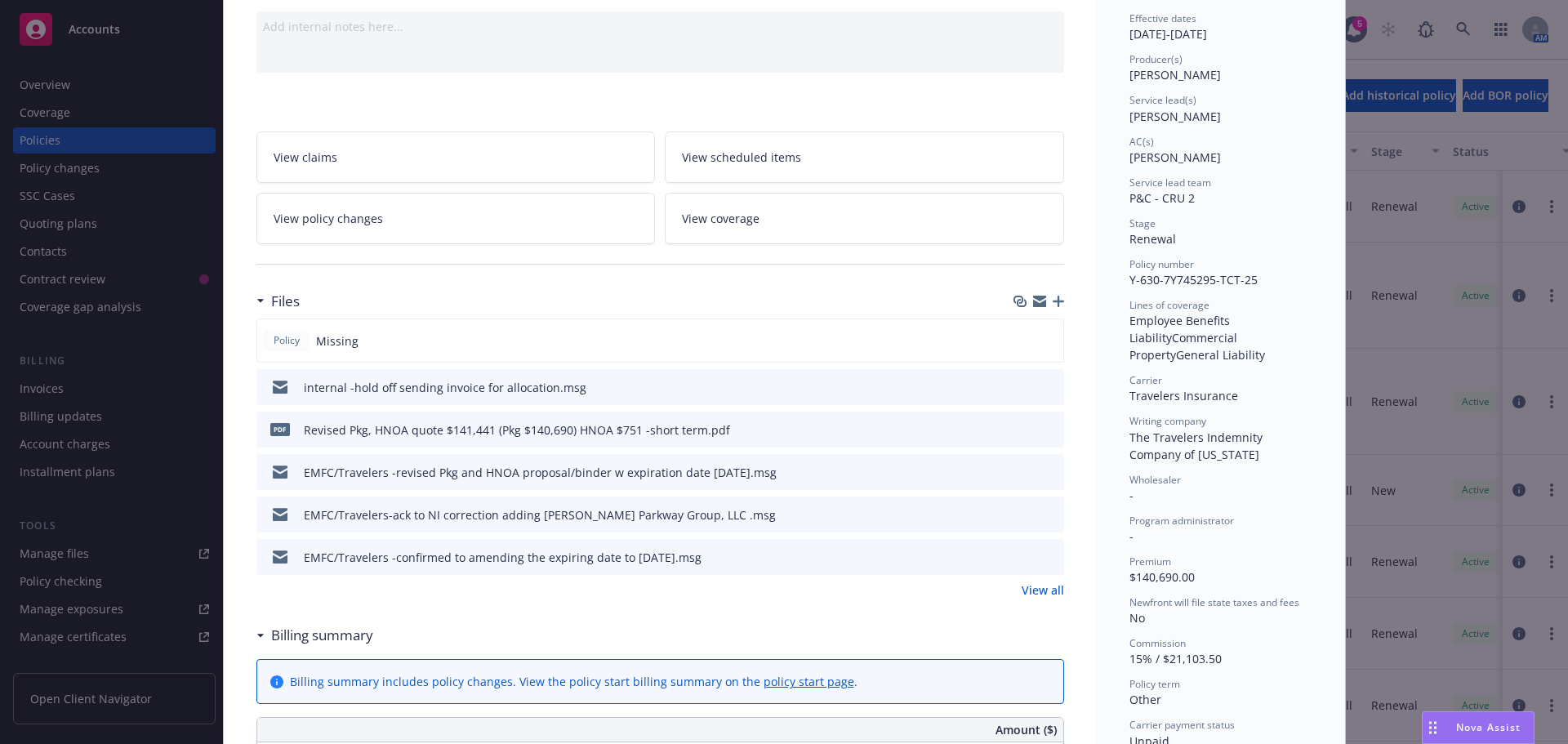
click at [1016, 431] on icon "download file" at bounding box center [1022, 429] width 13 height 13
click at [1024, 474] on div at bounding box center [1037, 473] width 41 height 18
click at [1016, 473] on icon "download file" at bounding box center [1022, 472] width 13 height 13
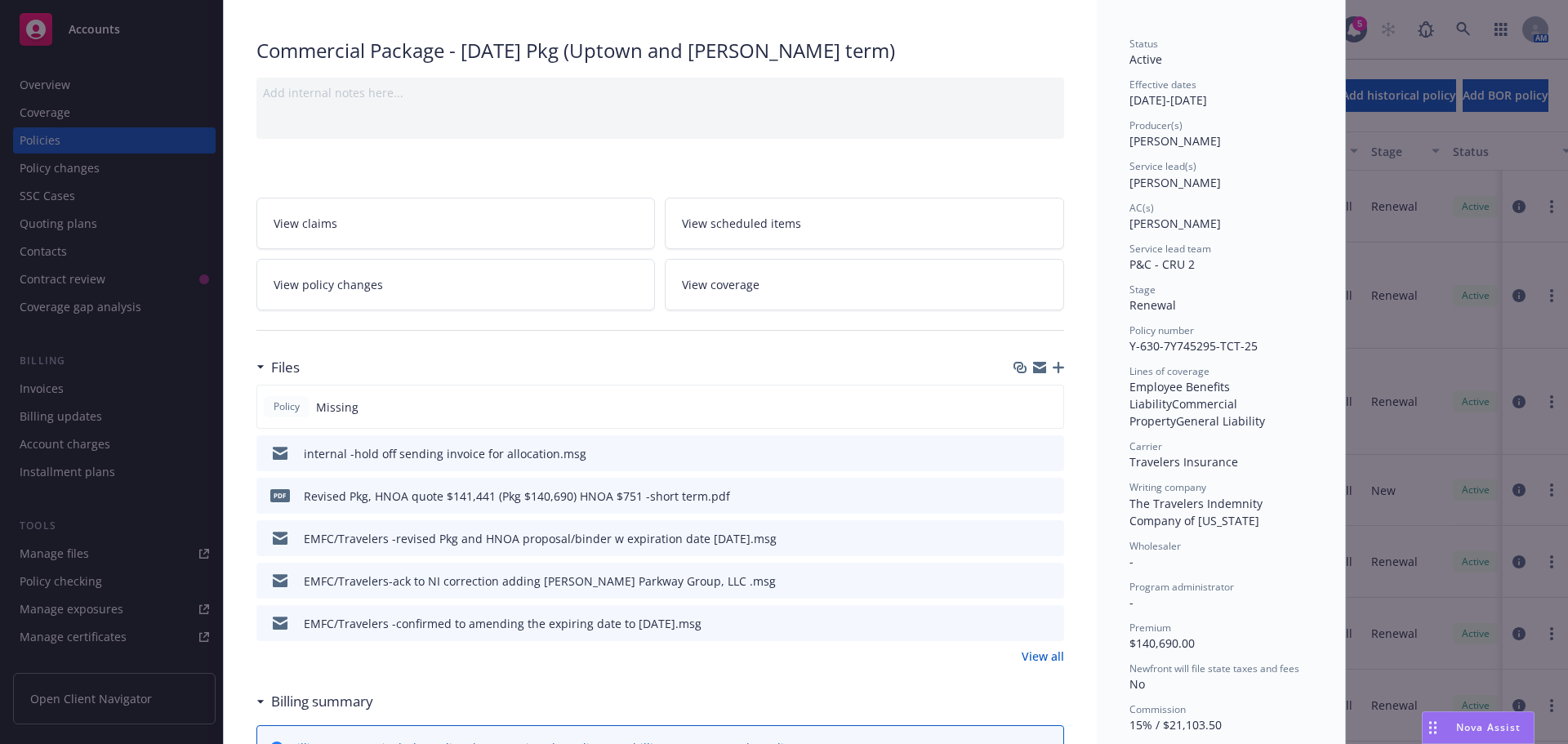
scroll to position [0, 0]
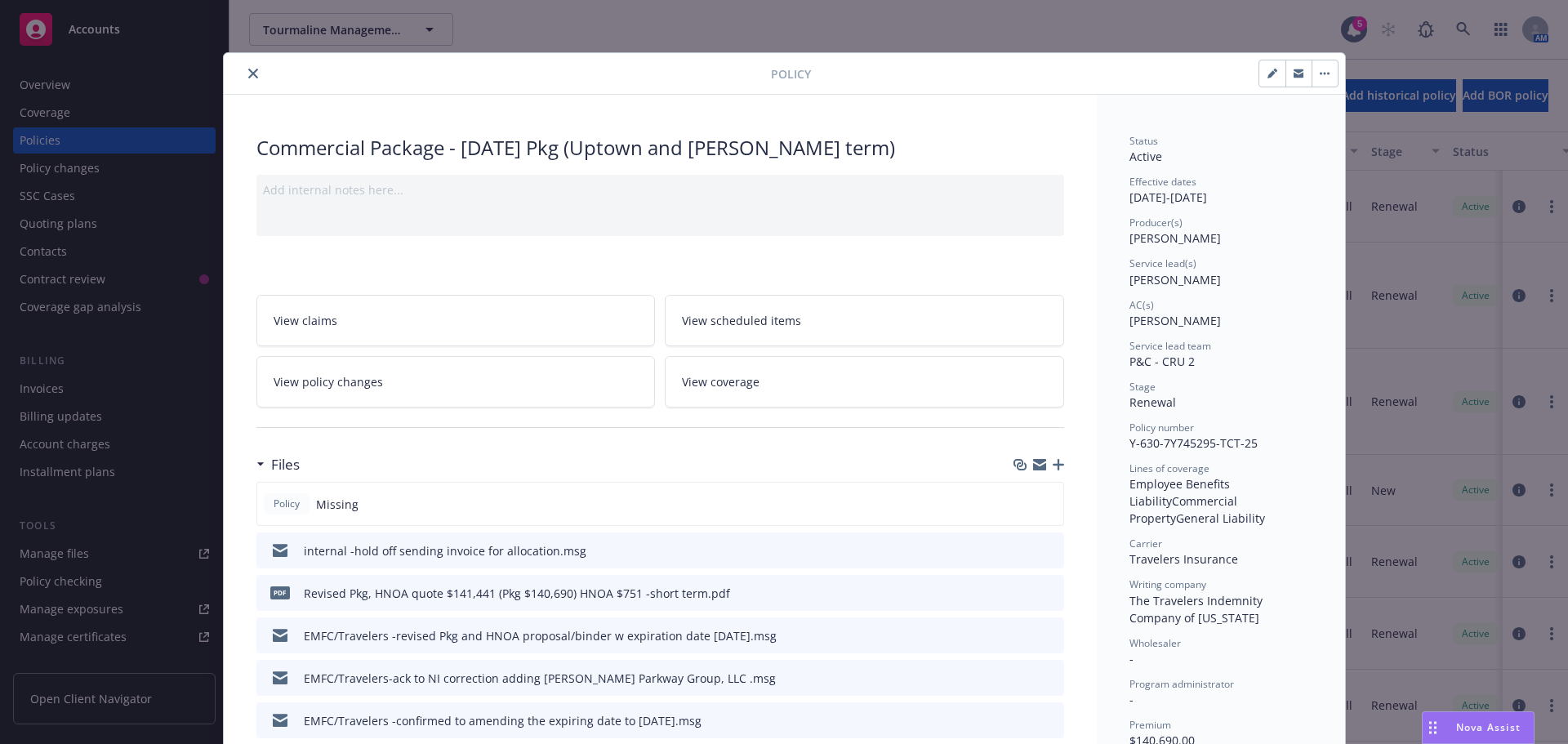
click at [248, 77] on icon "close" at bounding box center [253, 73] width 10 height 10
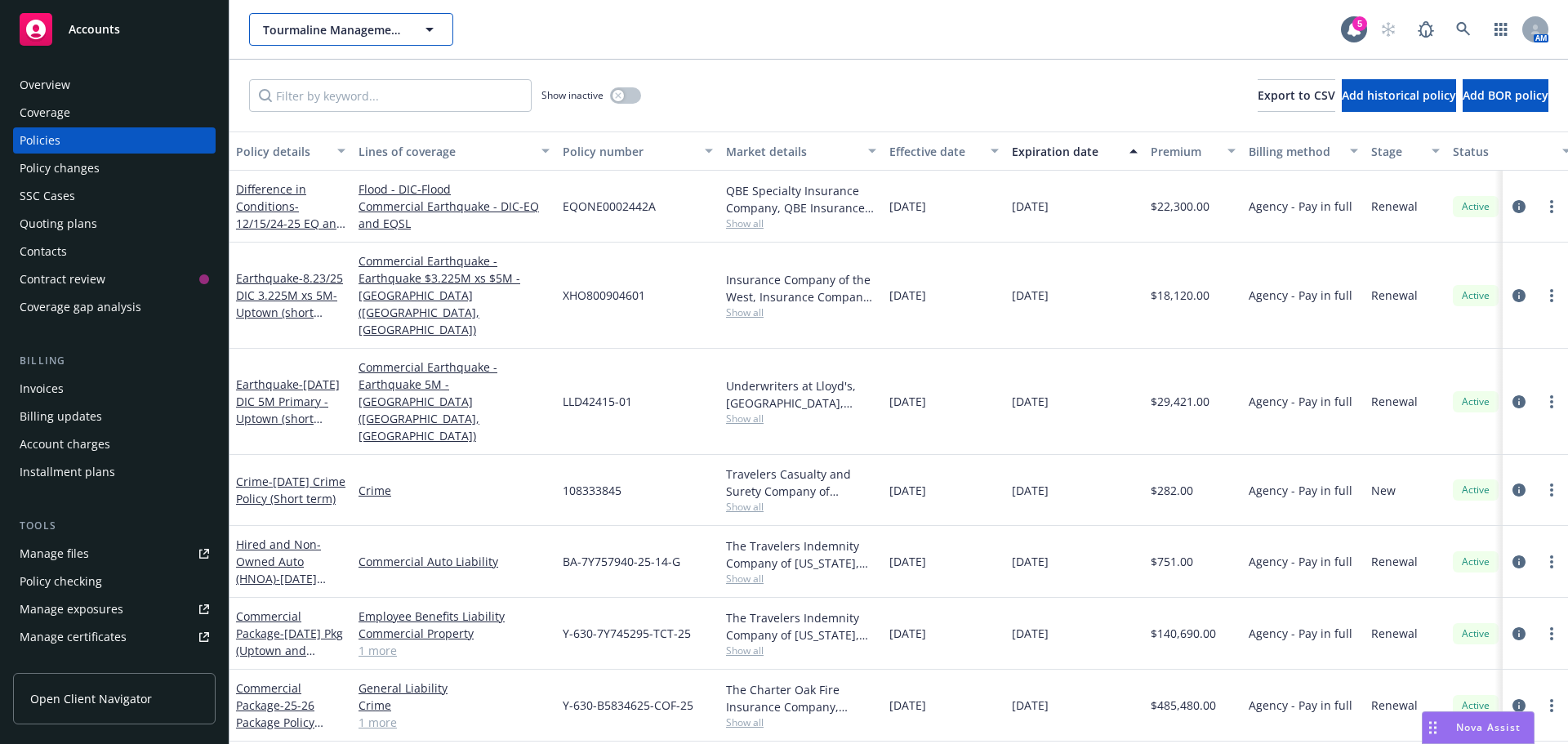
click at [306, 29] on span "Tourmaline Management LLC" at bounding box center [334, 30] width 141 height 18
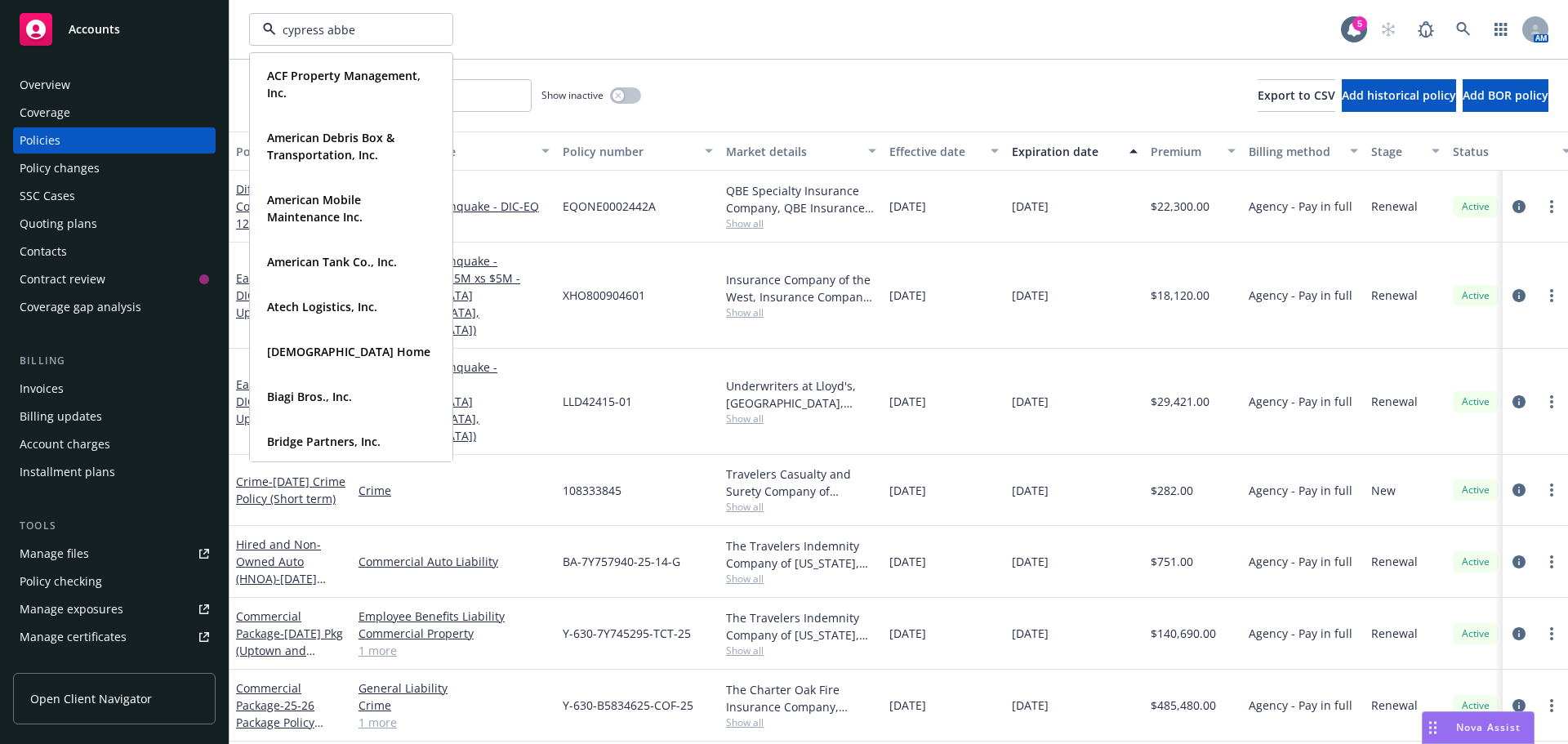
type input "cypress abbey"
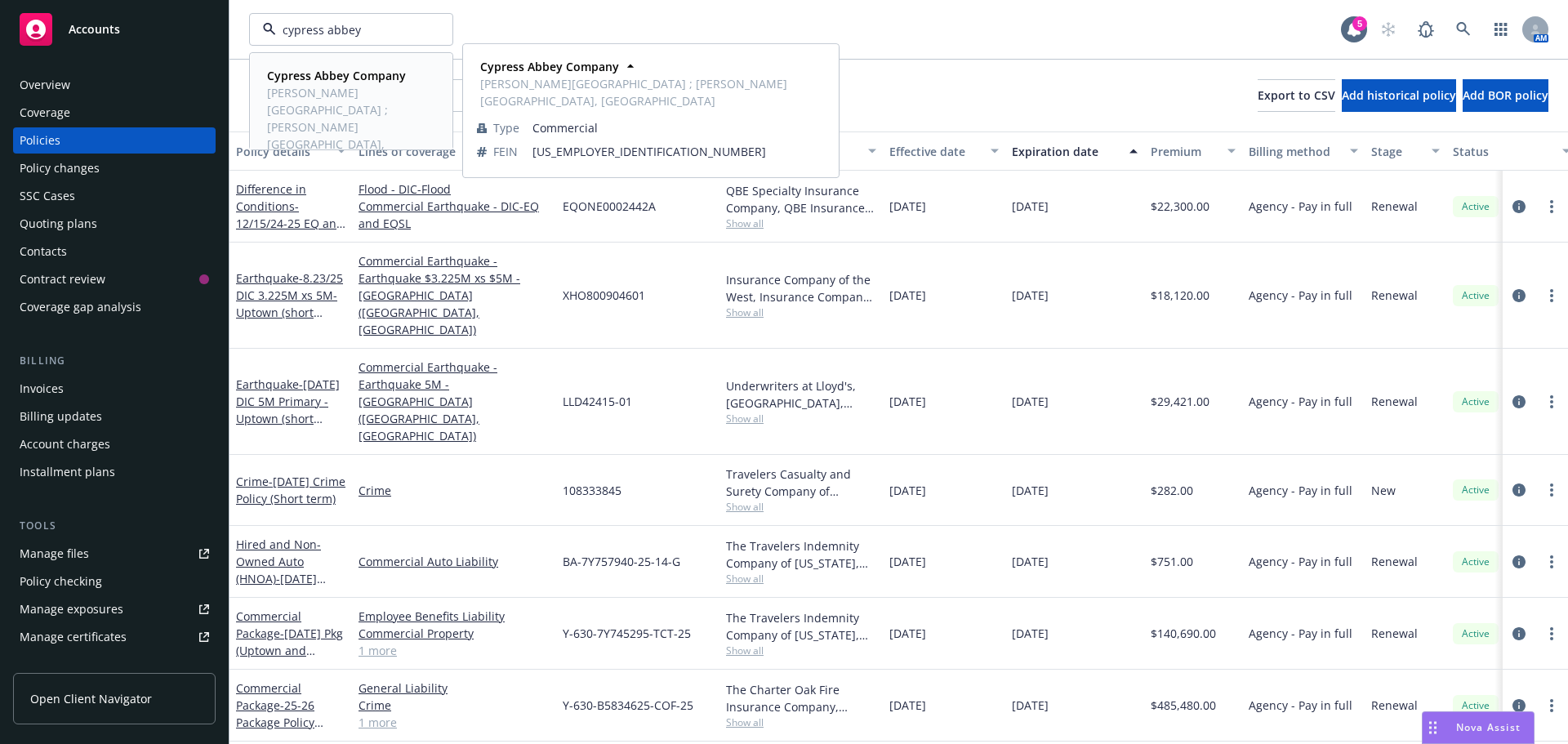
click at [297, 88] on span "Atwood Ranch ; Atwood Quater Horses, Cypress Golf Course" at bounding box center [349, 127] width 165 height 86
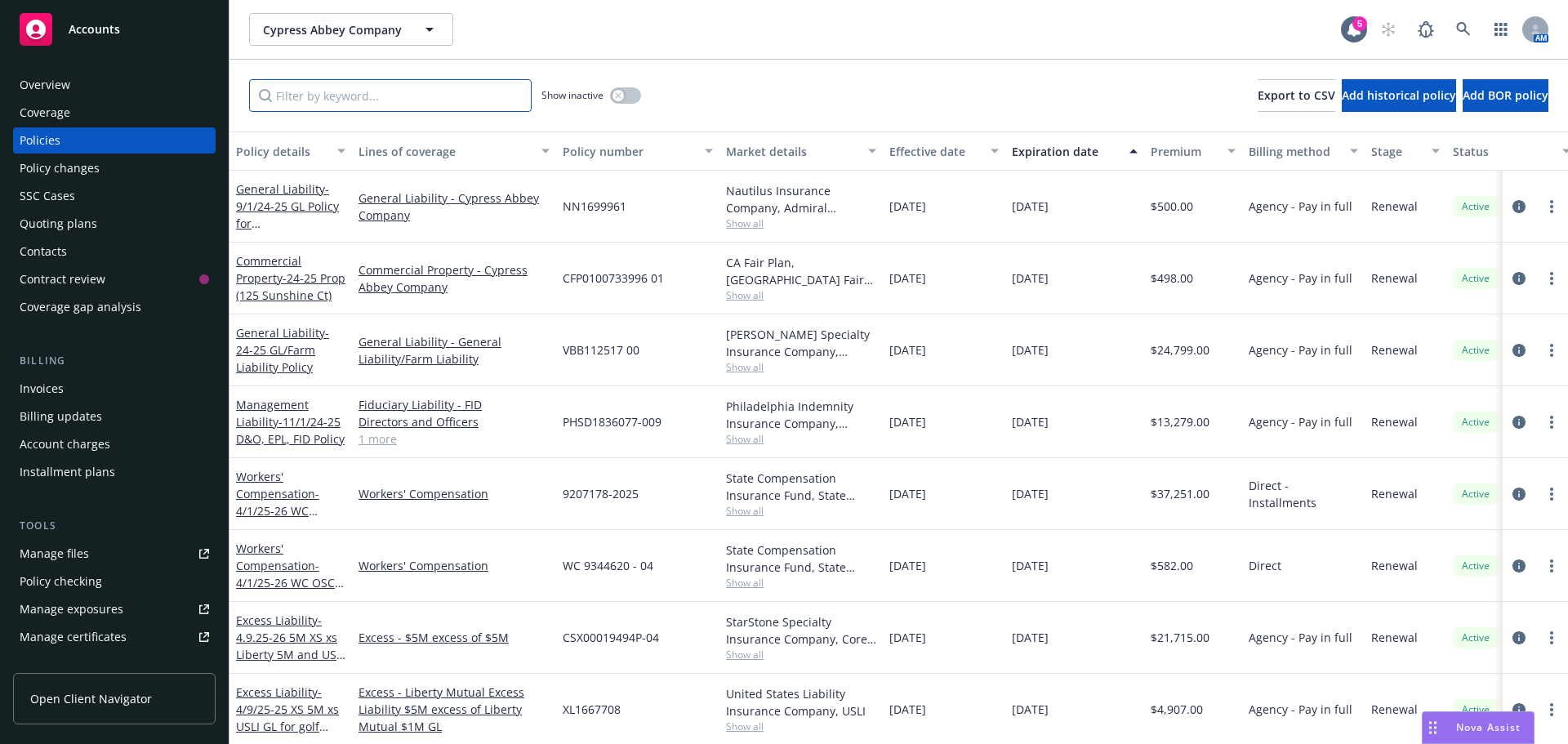
click at [311, 101] on input "Filter by keyword..." at bounding box center [390, 95] width 283 height 32
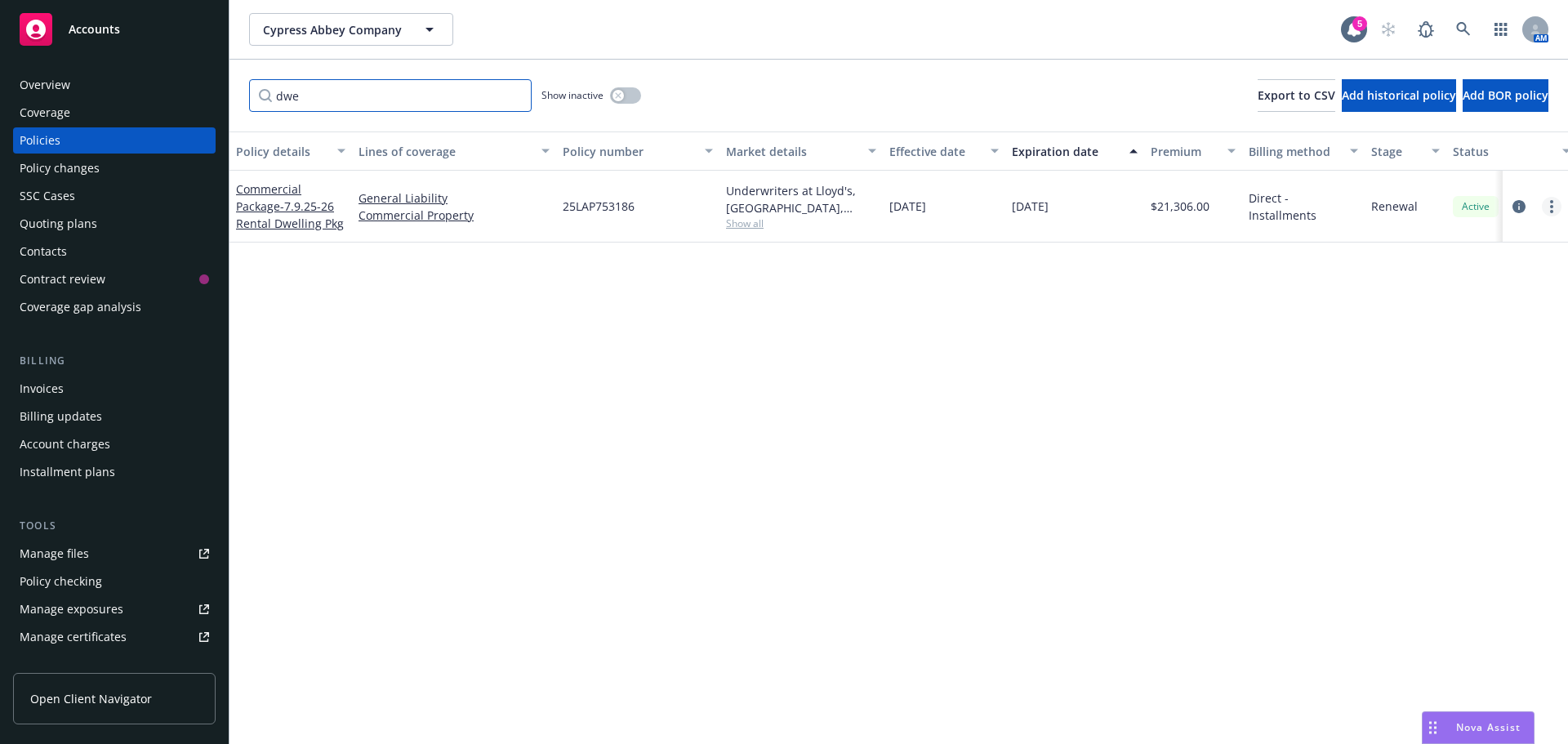
type input "dwe"
click at [1551, 208] on icon "more" at bounding box center [1552, 207] width 4 height 13
click at [1429, 441] on link "Copy logging email" at bounding box center [1464, 435] width 192 height 32
click at [74, 224] on div "Quoting plans" at bounding box center [58, 223] width 78 height 26
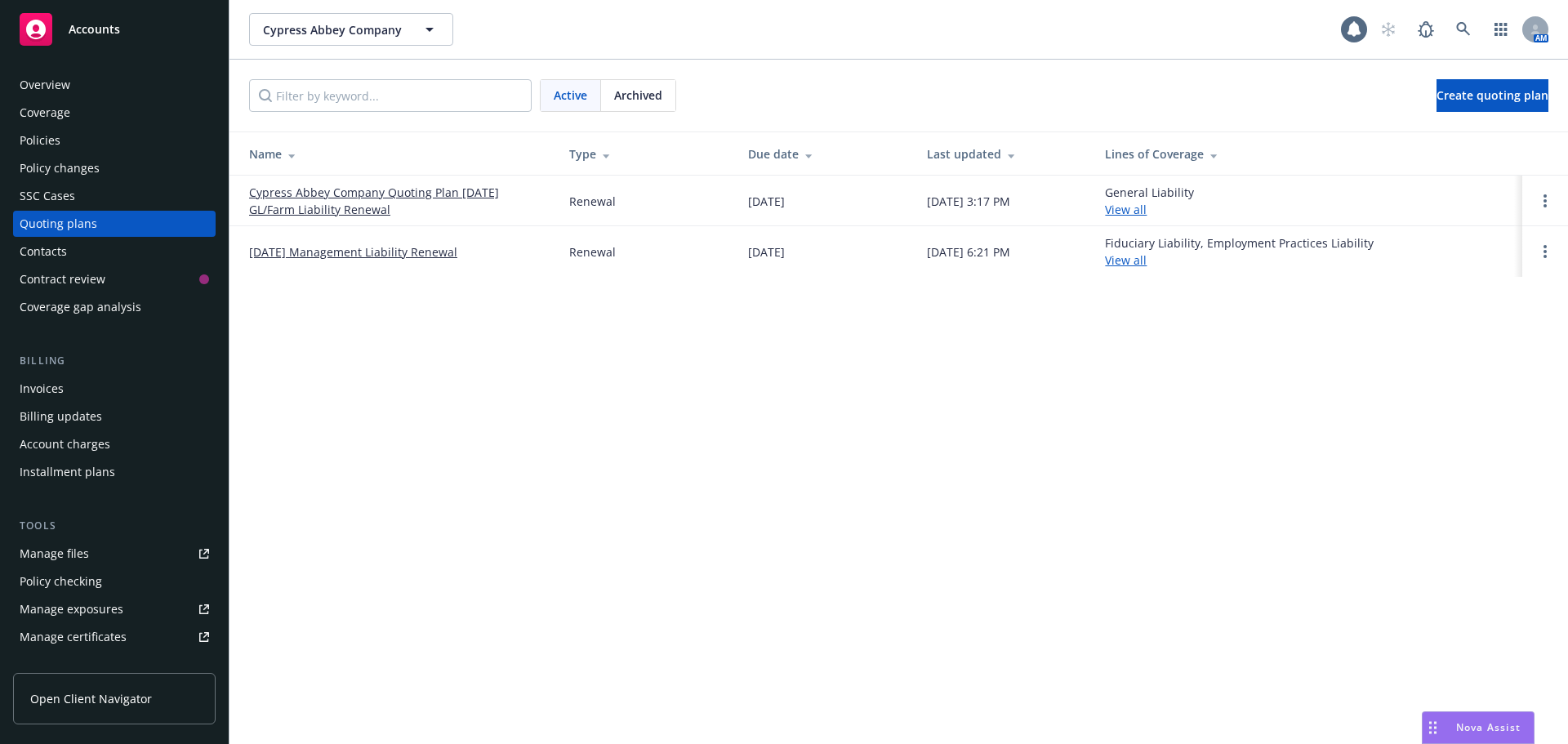
click at [321, 195] on link "Cypress Abbey Company Quoting Plan [DATE] GL/Farm Liability Renewal" at bounding box center [396, 200] width 294 height 34
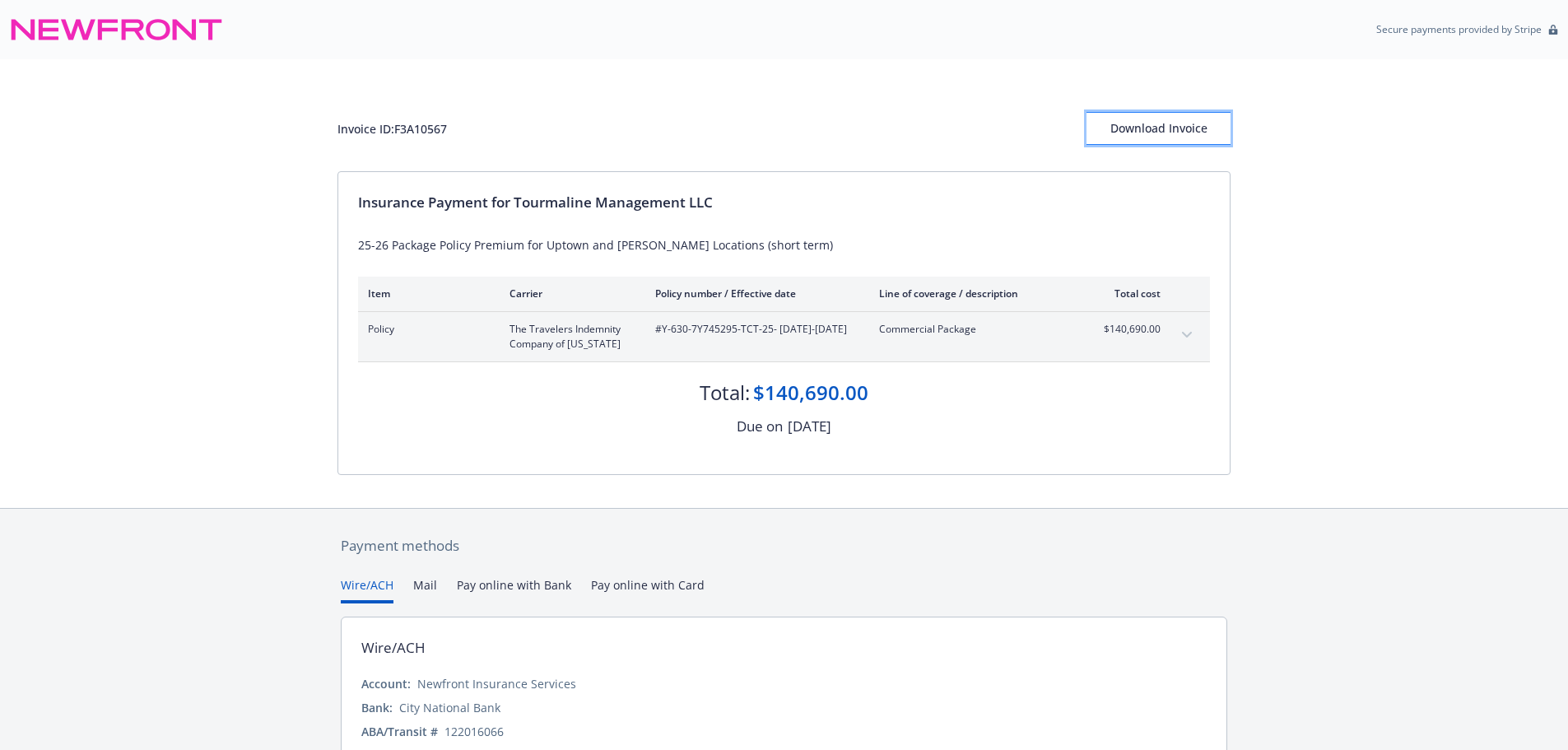
click at [1135, 128] on div "Download Invoice" at bounding box center [1158, 128] width 144 height 31
click at [1142, 130] on div "Download Invoice" at bounding box center [1158, 128] width 144 height 31
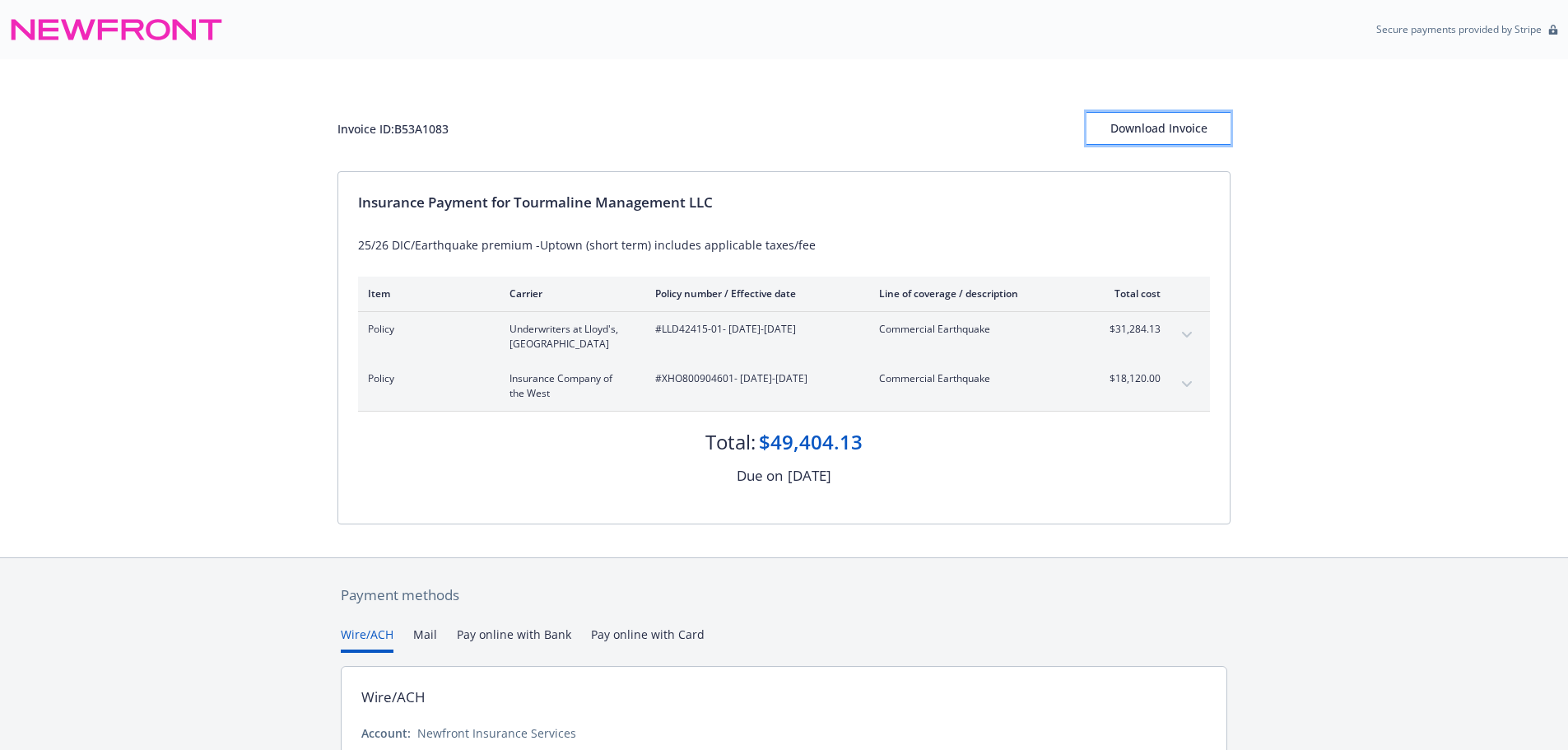
click at [1138, 129] on div "Download Invoice" at bounding box center [1158, 128] width 144 height 31
drag, startPoint x: 732, startPoint y: 381, endPoint x: 654, endPoint y: 382, distance: 78.0
click at [654, 382] on div "Policy Insurance Company of the West #XHO800904601 - 08/23/2025-07/30/2026 Comm…" at bounding box center [764, 387] width 793 height 30
copy span "#XHO800904601"
drag, startPoint x: 726, startPoint y: 334, endPoint x: 649, endPoint y: 332, distance: 77.0
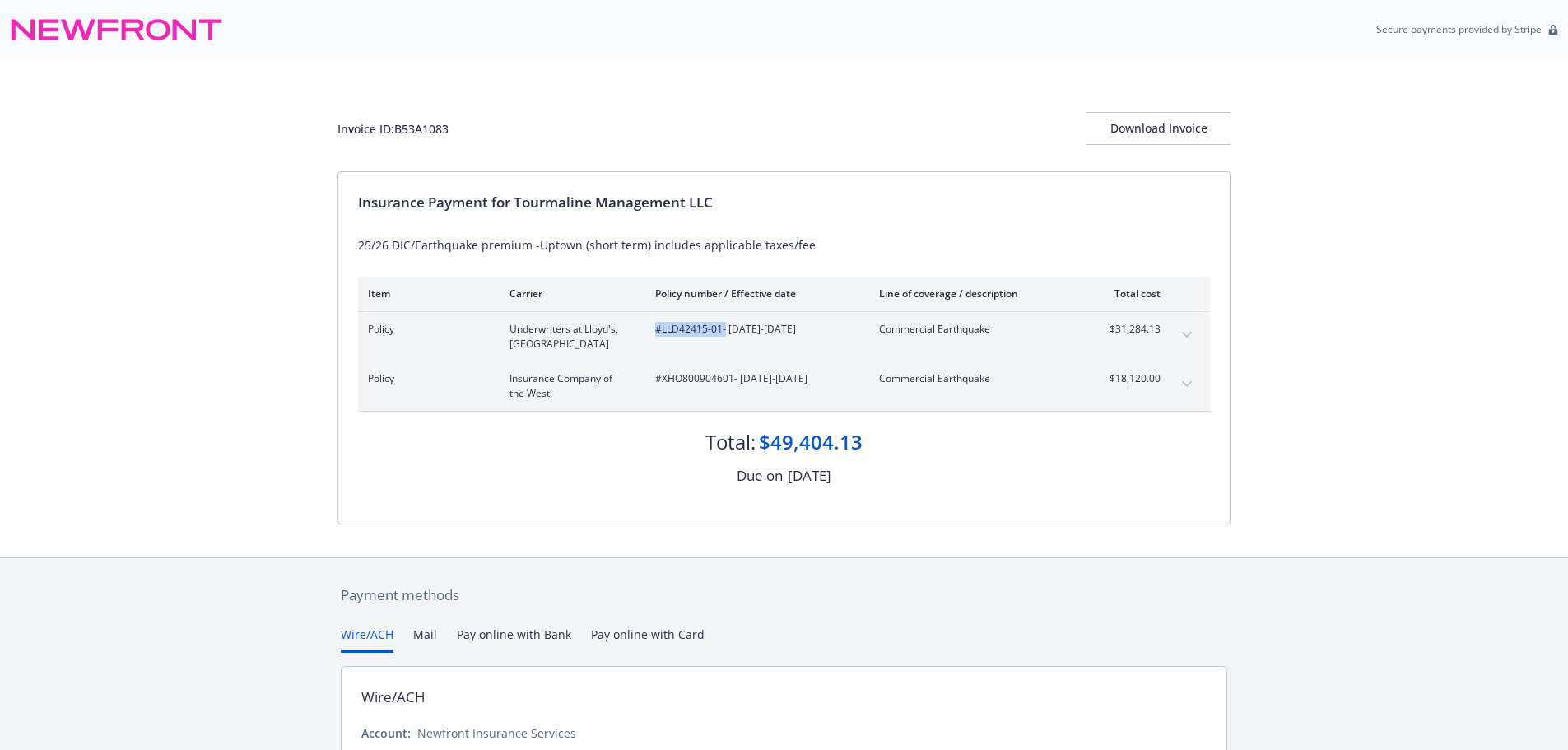
click at [649, 332] on div "Policy Underwriters at Lloyd's, London #LLD42415-01 - 08/23/2025-07/30/2026 Com…" at bounding box center [764, 337] width 793 height 30
copy span "#LLD42415-01"
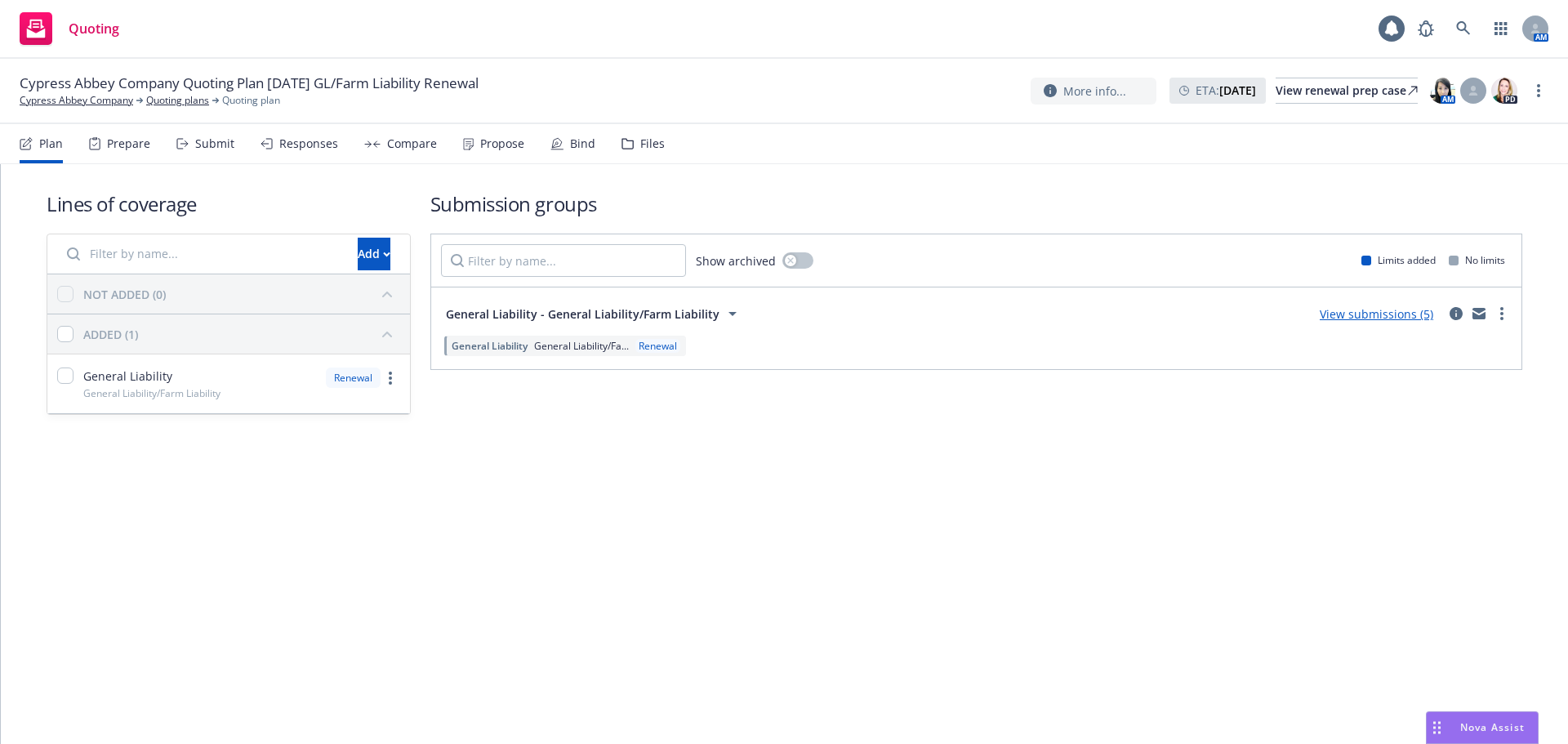
click at [640, 138] on div "Files" at bounding box center [652, 144] width 24 height 13
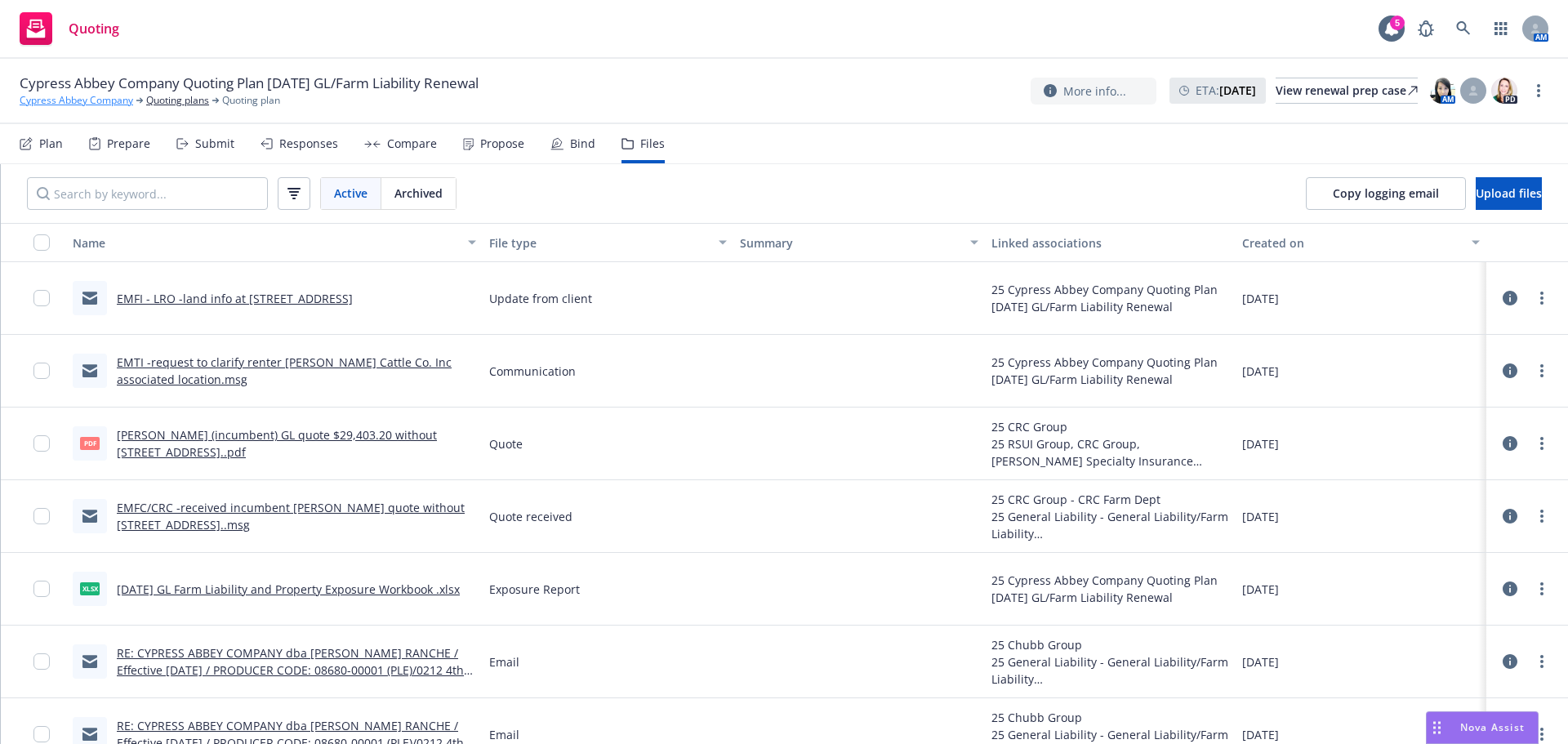
click at [49, 98] on link "Cypress Abbey Company" at bounding box center [76, 100] width 114 height 15
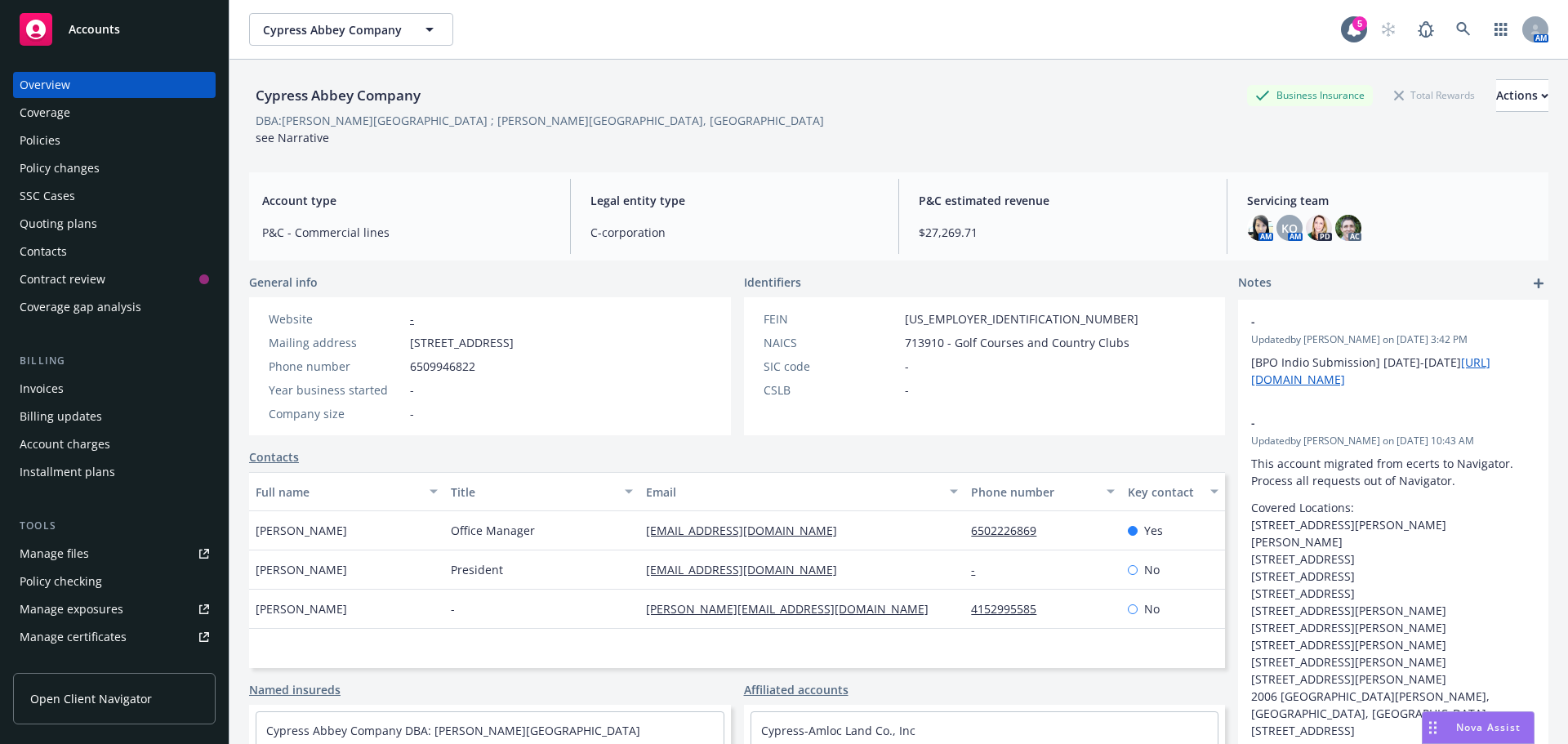
click at [55, 222] on div "Quoting plans" at bounding box center [58, 223] width 78 height 26
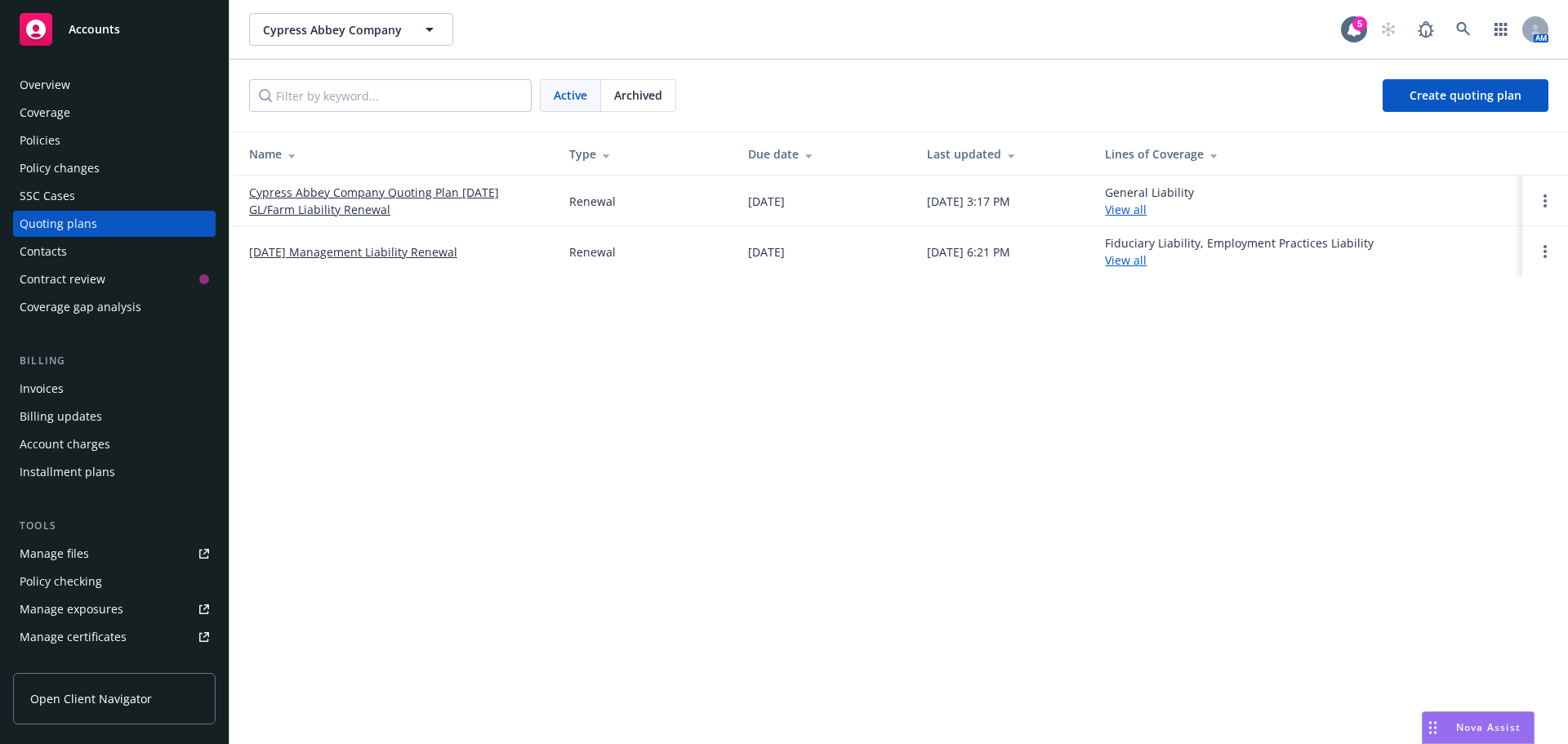
click at [271, 203] on link "Cypress Abbey Company Quoting Plan [DATE] GL/Farm Liability Renewal" at bounding box center [396, 200] width 294 height 34
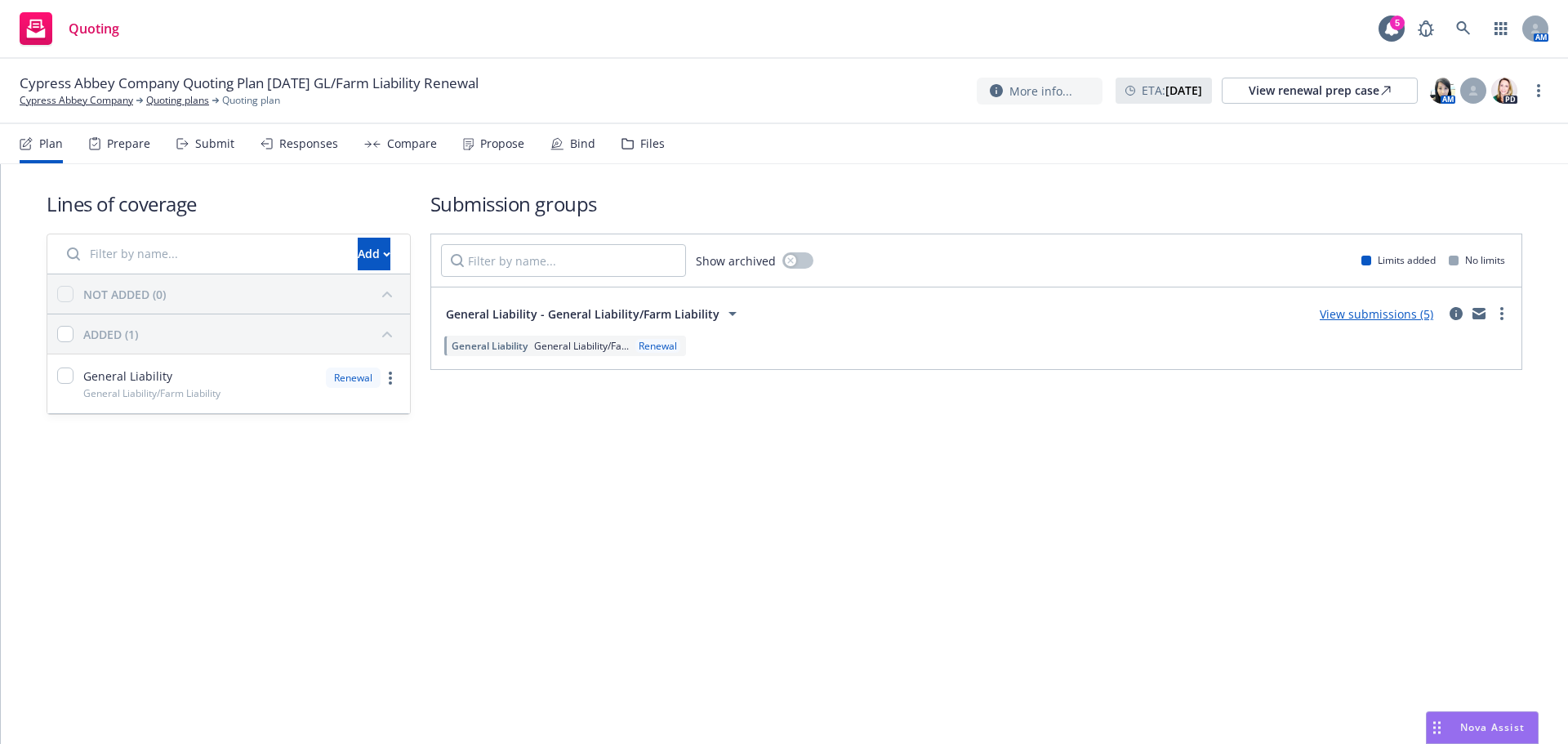
click at [640, 144] on div "Files" at bounding box center [652, 144] width 24 height 13
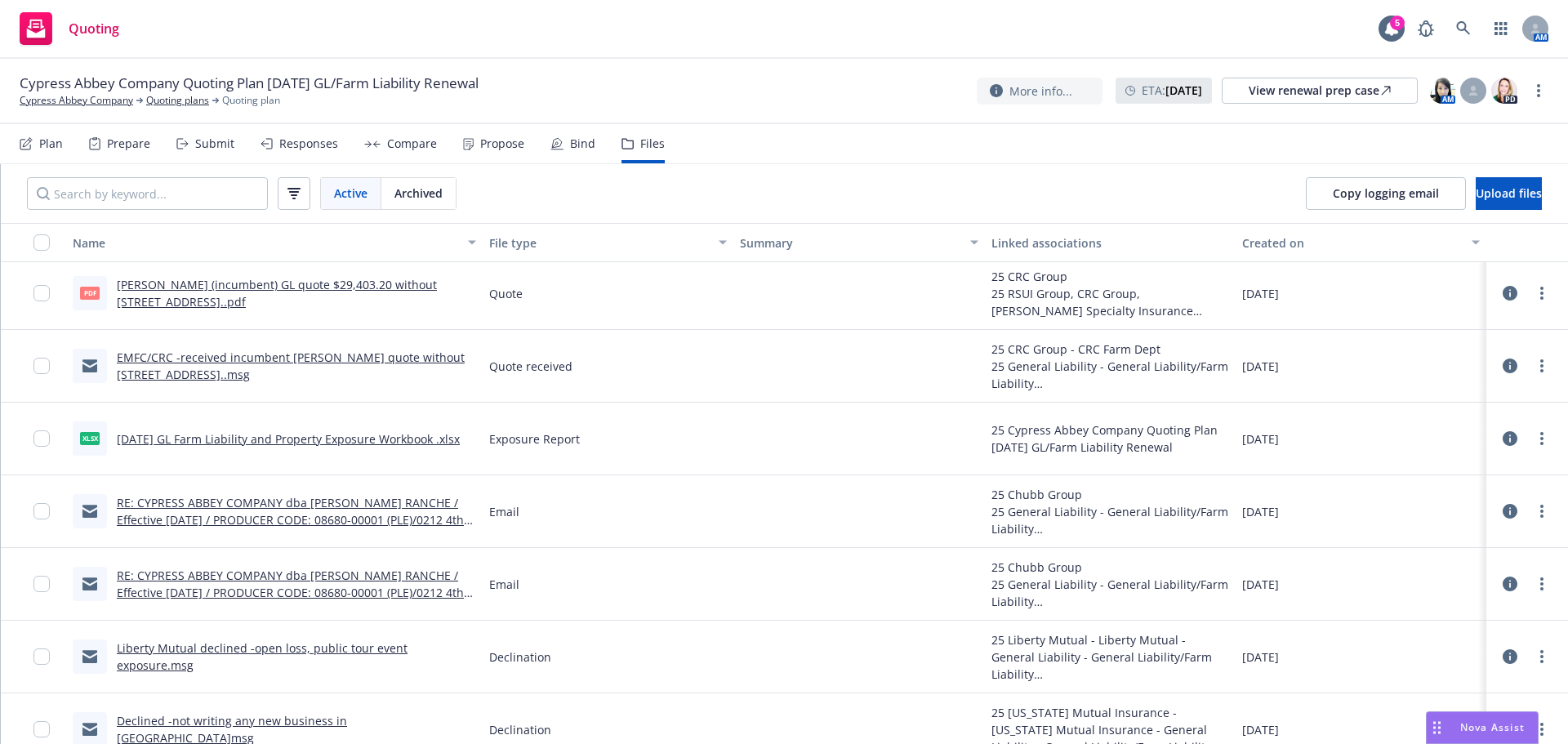
scroll to position [163, 0]
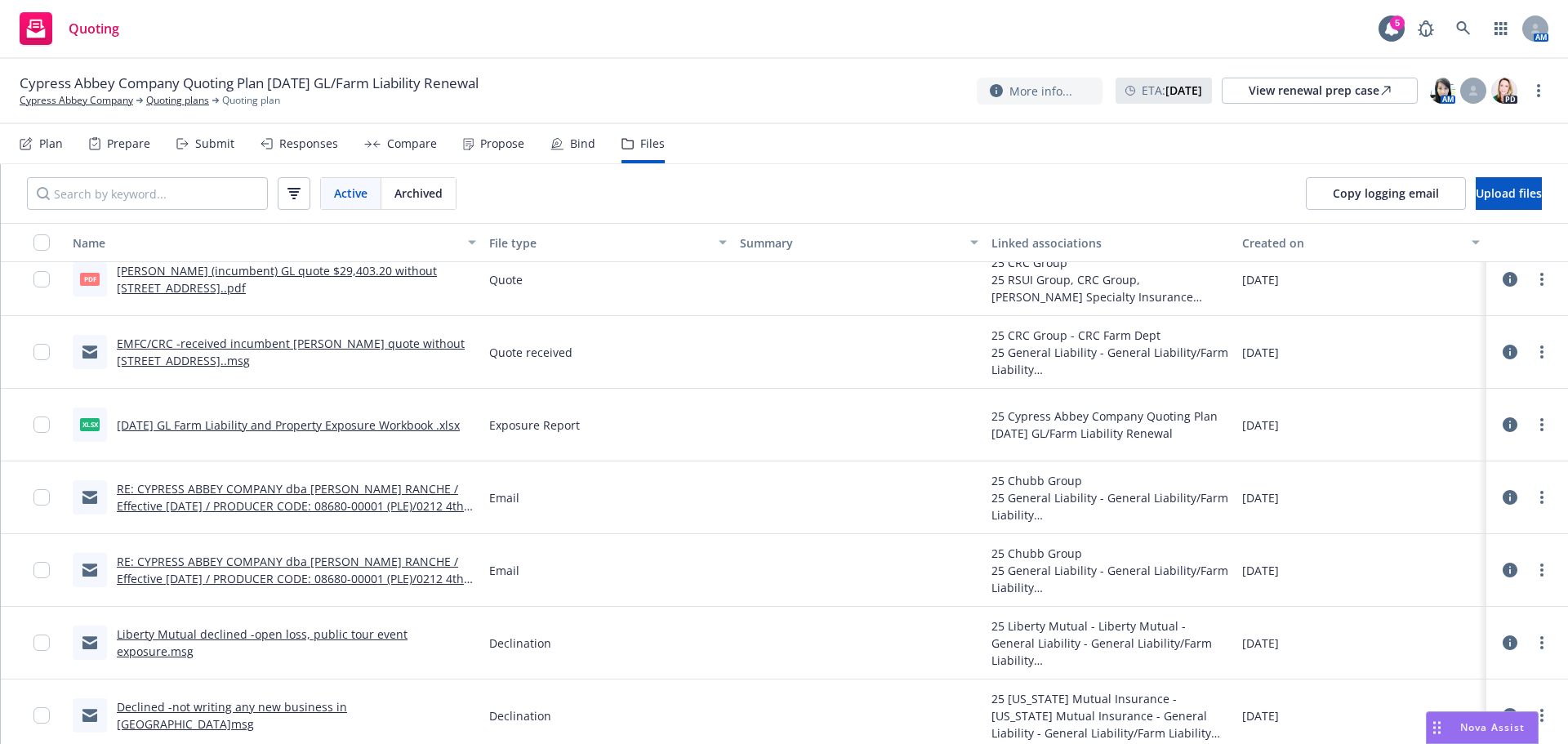
click at [210, 146] on div "Submit" at bounding box center [215, 144] width 39 height 13
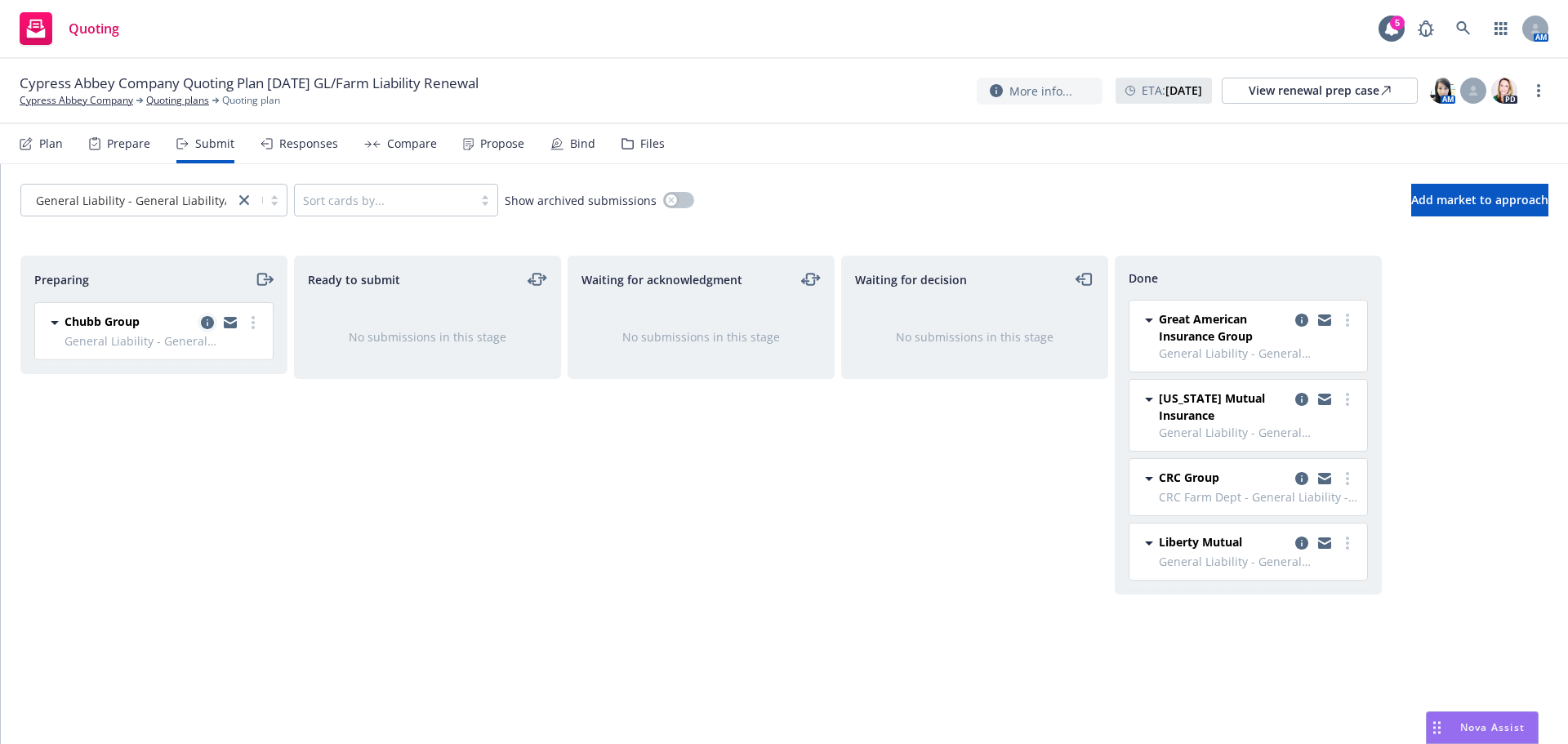
click at [209, 323] on icon "copy logging email" at bounding box center [208, 322] width 13 height 13
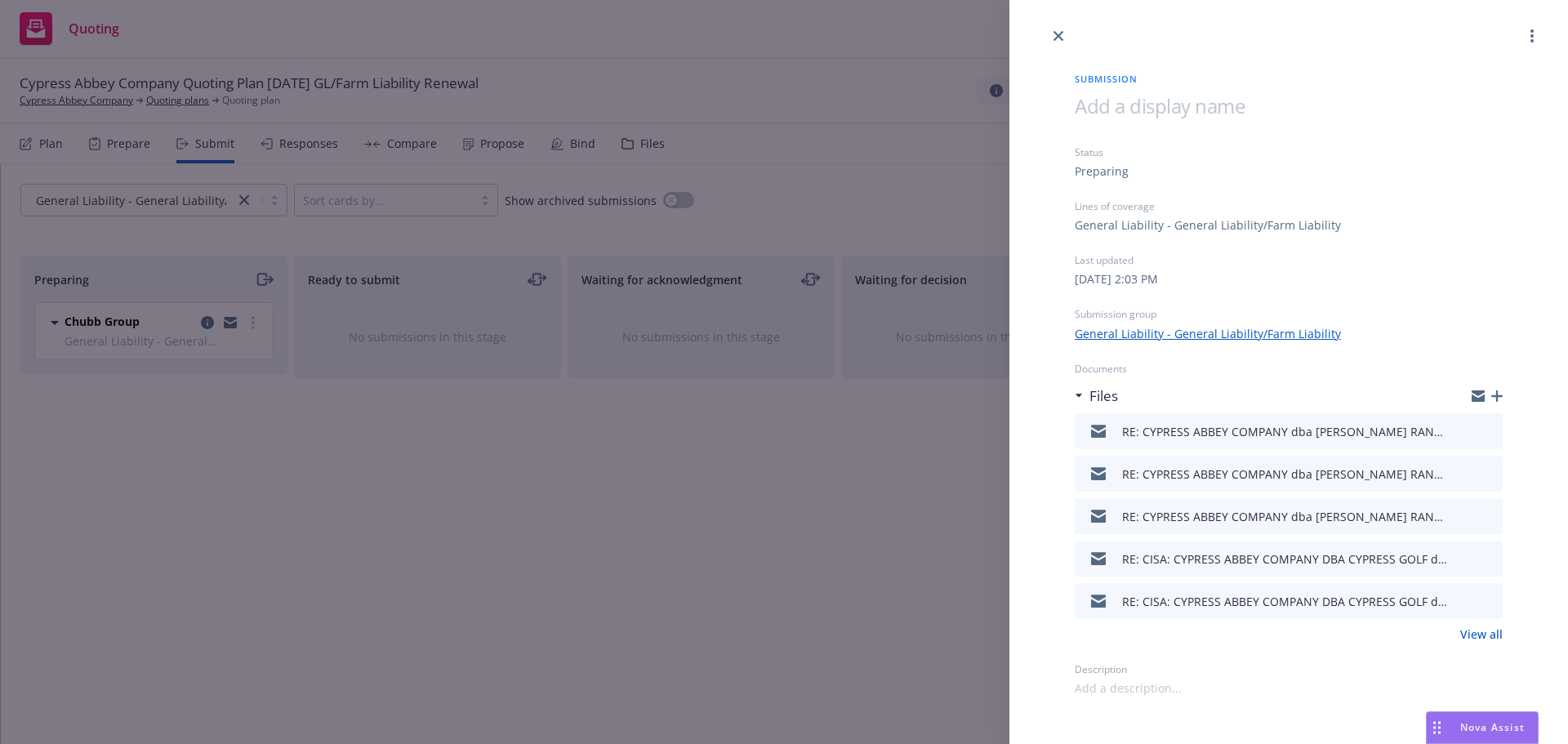
click at [1462, 431] on icon "download file" at bounding box center [1461, 428] width 10 height 10
click at [1059, 41] on link "close" at bounding box center [1058, 35] width 19 height 19
